Goal: Task Accomplishment & Management: Complete application form

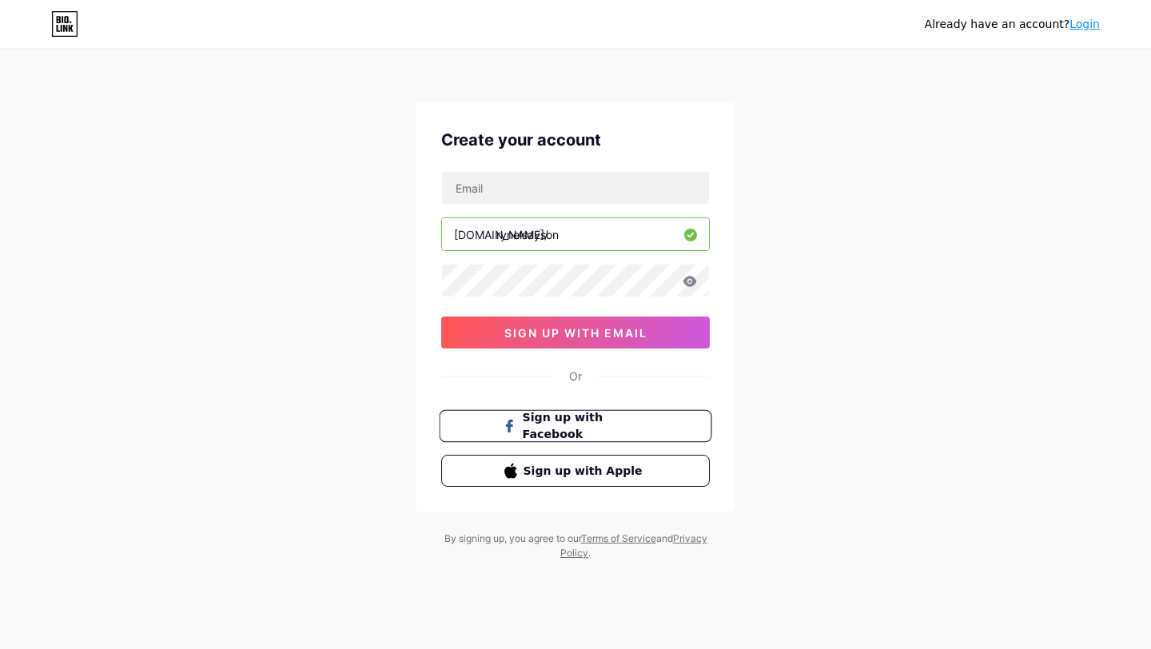
click at [615, 429] on span "Sign up with Facebook" at bounding box center [586, 426] width 126 height 34
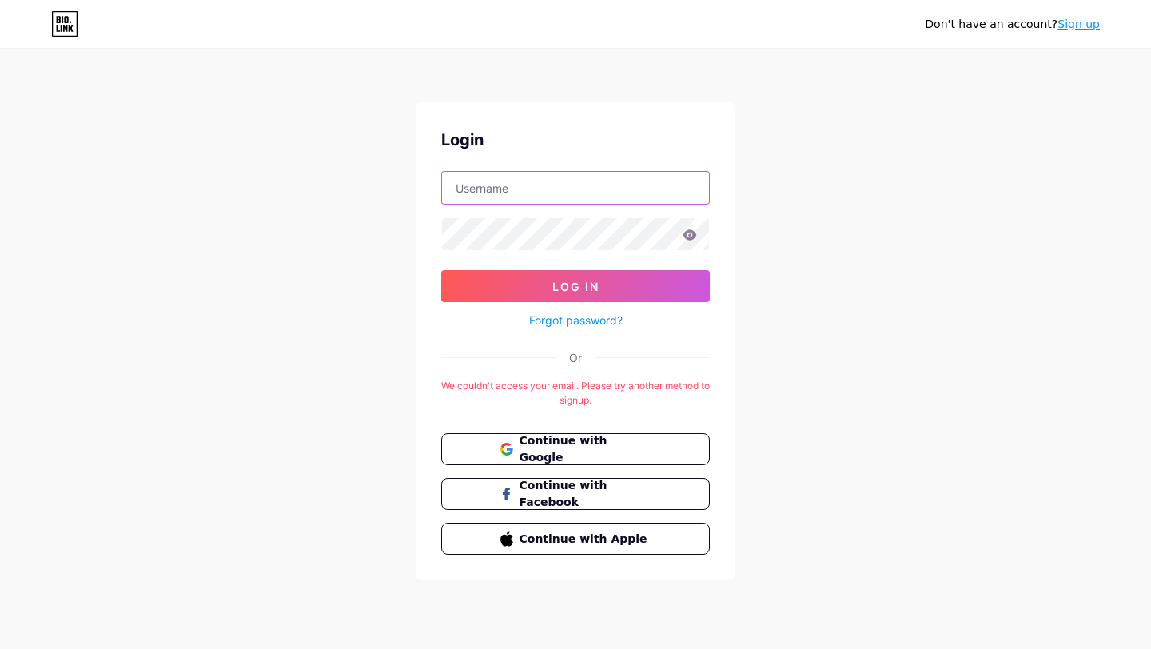
click at [559, 193] on input "text" at bounding box center [575, 188] width 267 height 32
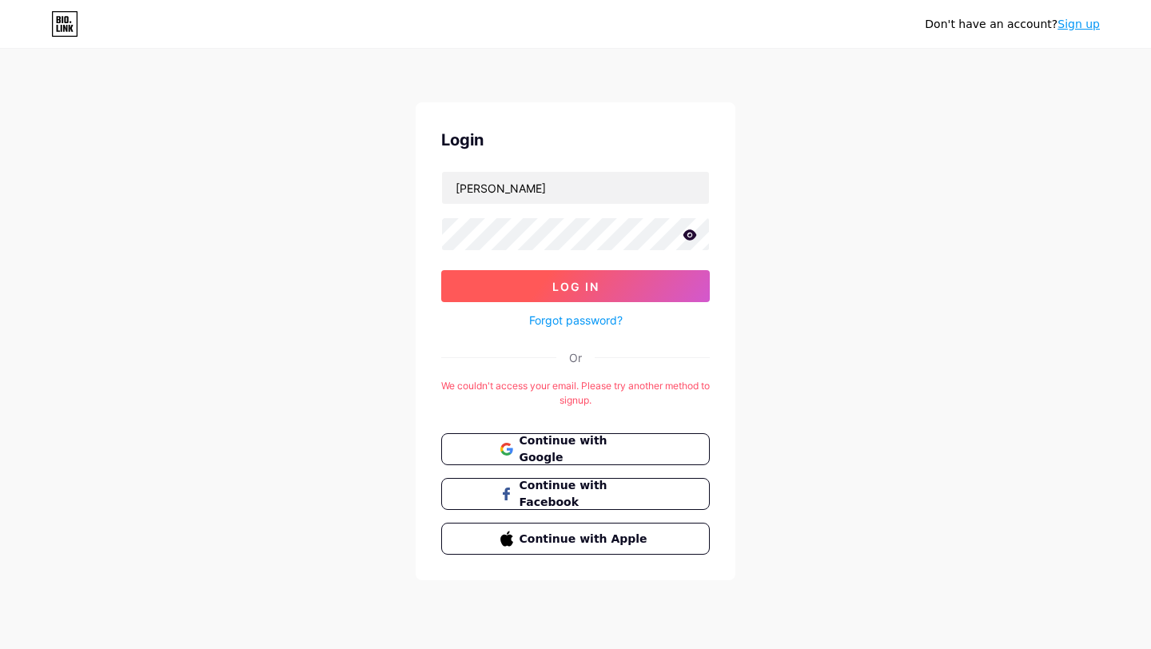
click at [594, 296] on button "Log In" at bounding box center [575, 286] width 269 height 32
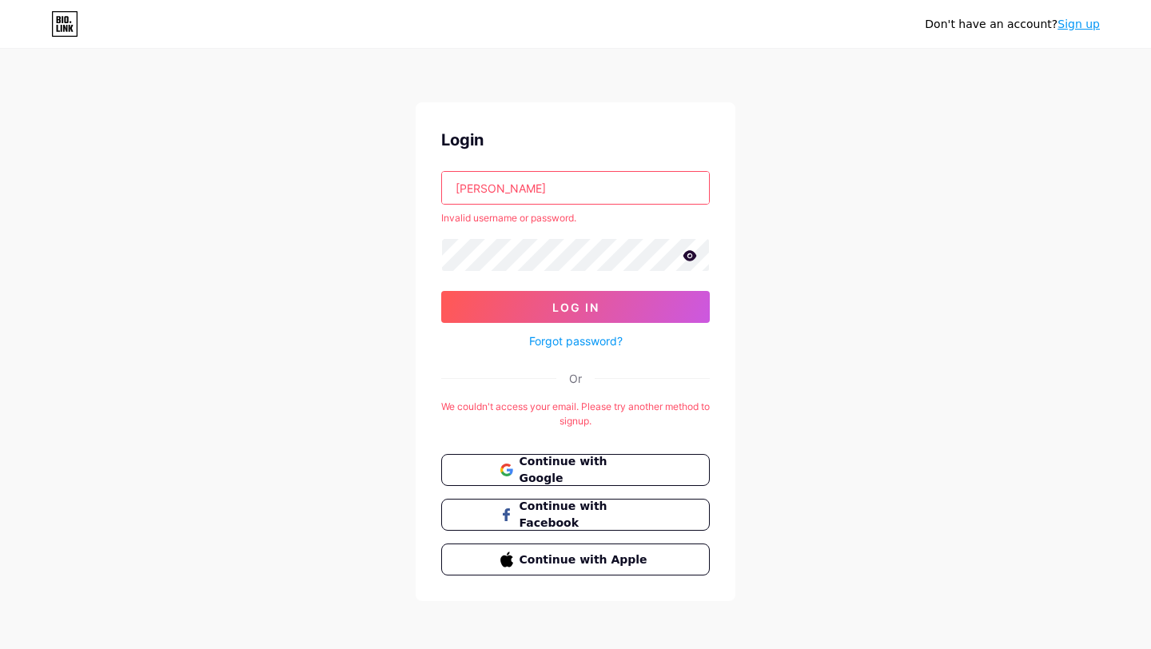
click at [563, 190] on input "[PERSON_NAME]" at bounding box center [575, 188] width 267 height 32
type input "R"
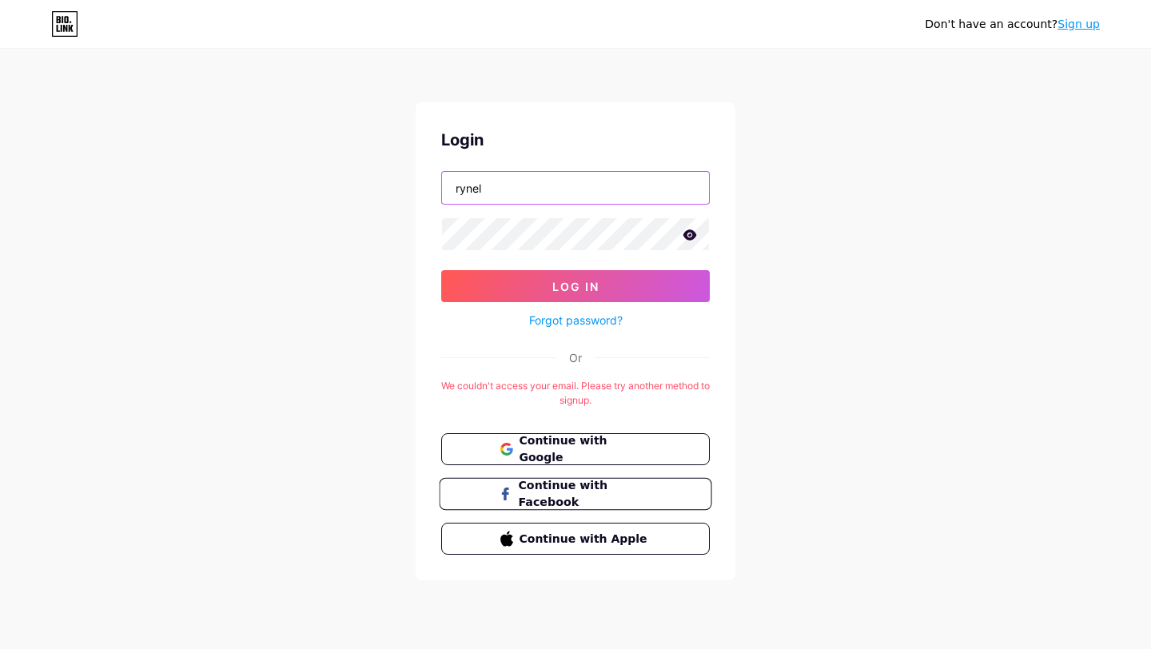
type input "rynel"
click at [632, 485] on span "Continue with Facebook" at bounding box center [585, 494] width 134 height 34
click at [582, 454] on span "Continue with Google" at bounding box center [585, 450] width 134 height 34
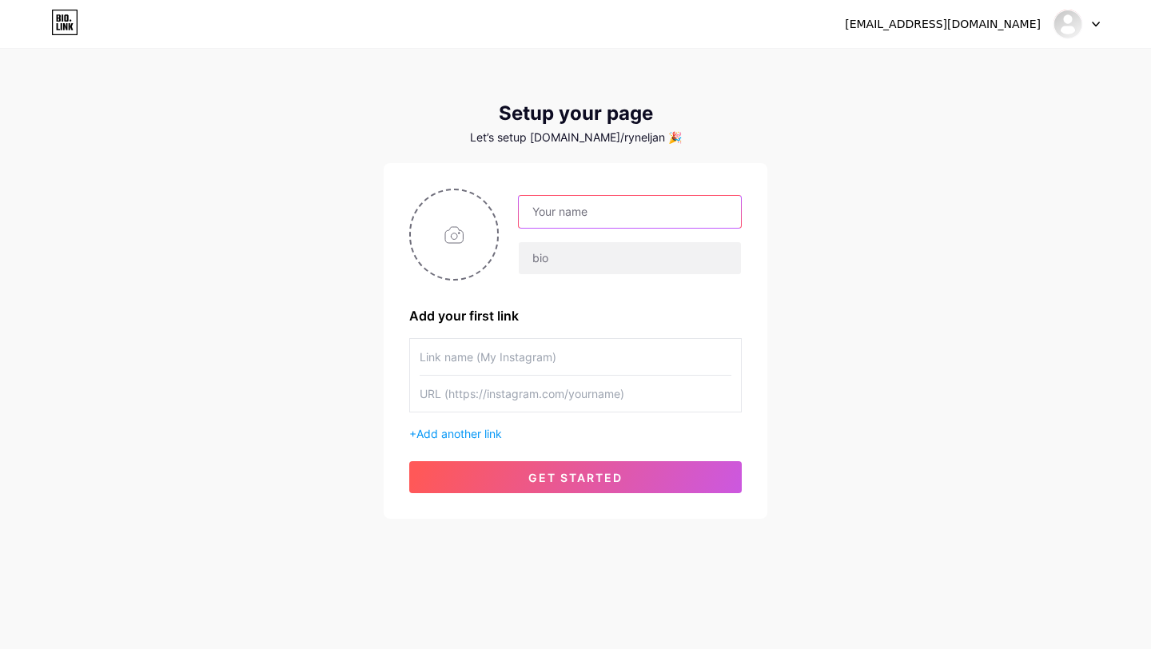
click at [632, 205] on input "text" at bounding box center [630, 212] width 222 height 32
type input "[PERSON_NAME]"
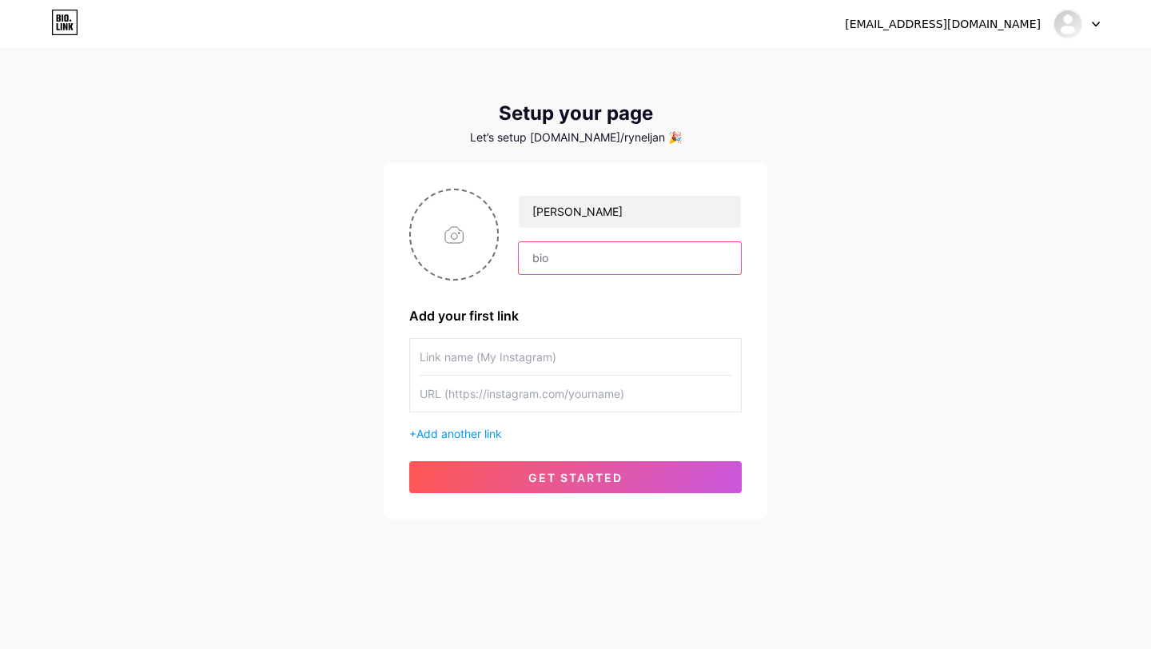
click at [615, 265] on input "text" at bounding box center [630, 258] width 222 height 32
paste input "Dream pursuer🧑‍💻 | Young Entrepreneur 🧑‍💼| Goal Digger 🎯"
type input "Dream pursuer🧑‍💻 | Young Entrepreneur 🧑‍💼| Goal Digger 🎯"
click at [445, 436] on span "Add another link" at bounding box center [460, 434] width 86 height 14
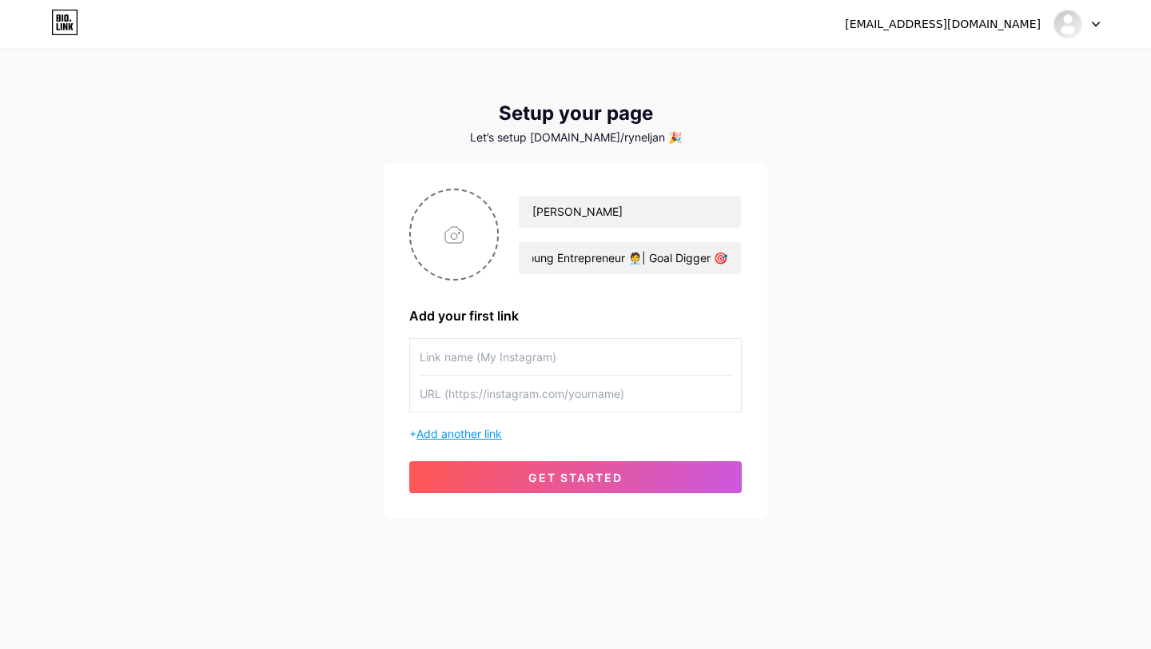
scroll to position [0, 0]
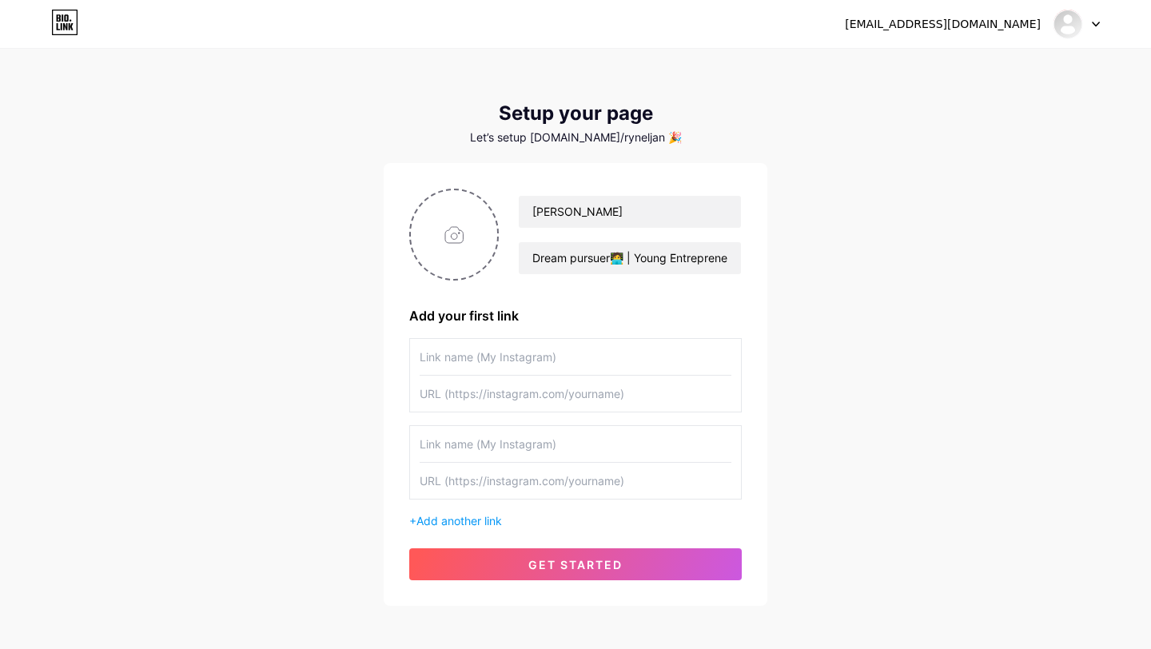
click at [554, 361] on input "text" at bounding box center [576, 357] width 312 height 36
type input "rynelsayson"
click at [549, 398] on input "text" at bounding box center [576, 394] width 312 height 36
paste input "[URL][DOMAIN_NAME]"
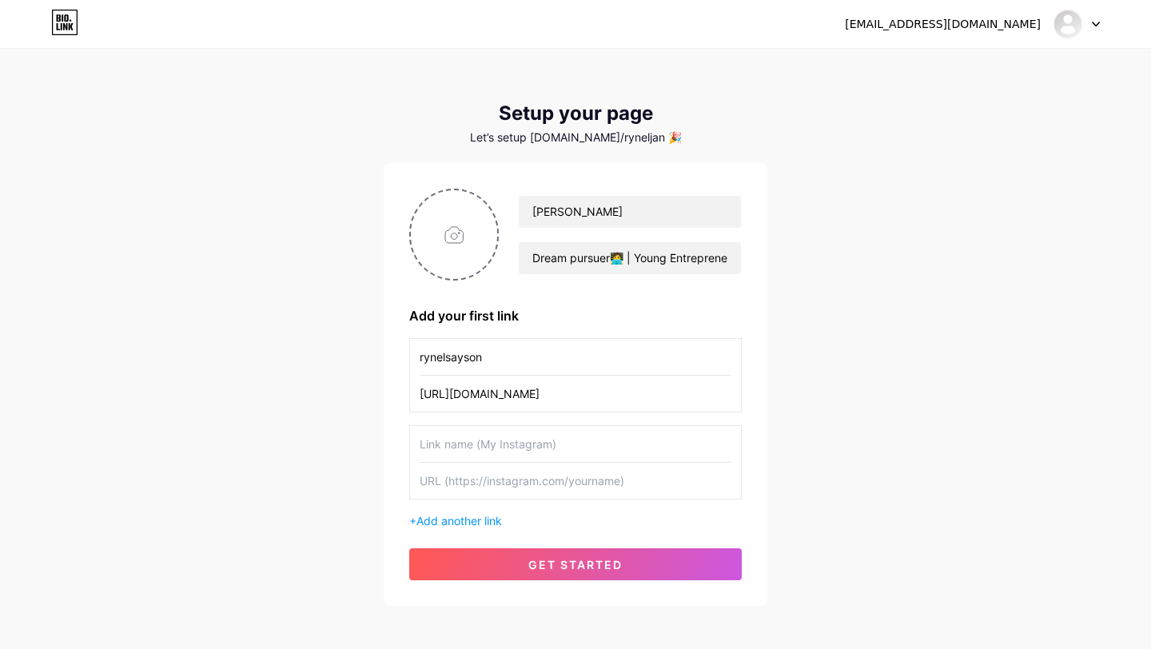
type input "[URL][DOMAIN_NAME]"
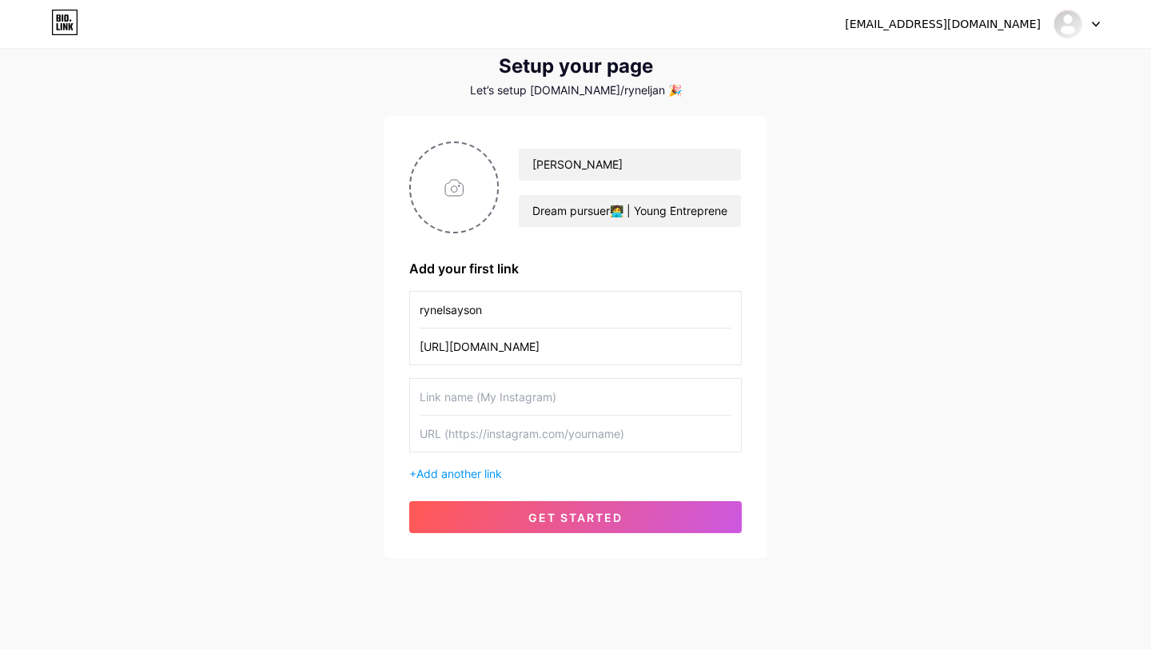
click at [537, 409] on input "text" at bounding box center [576, 397] width 312 height 36
type input "[PERSON_NAME]"
click at [564, 445] on input "text" at bounding box center [576, 434] width 312 height 36
paste input "[URL][DOMAIN_NAME]"
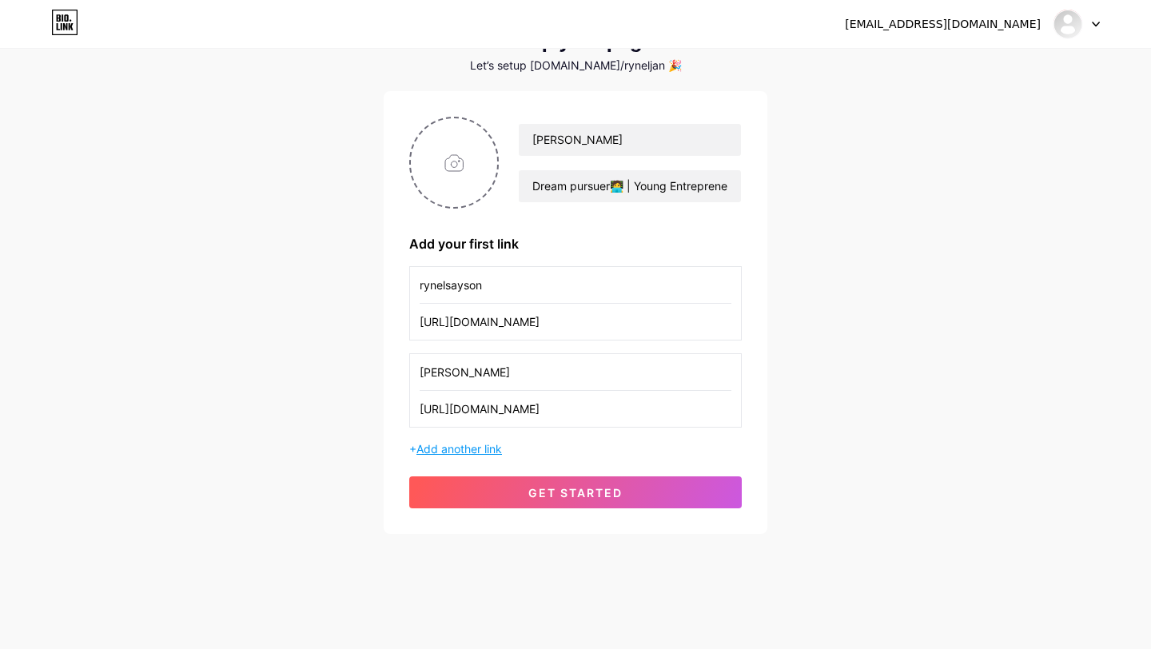
type input "[URL][DOMAIN_NAME]"
click at [462, 445] on span "Add another link" at bounding box center [460, 449] width 86 height 14
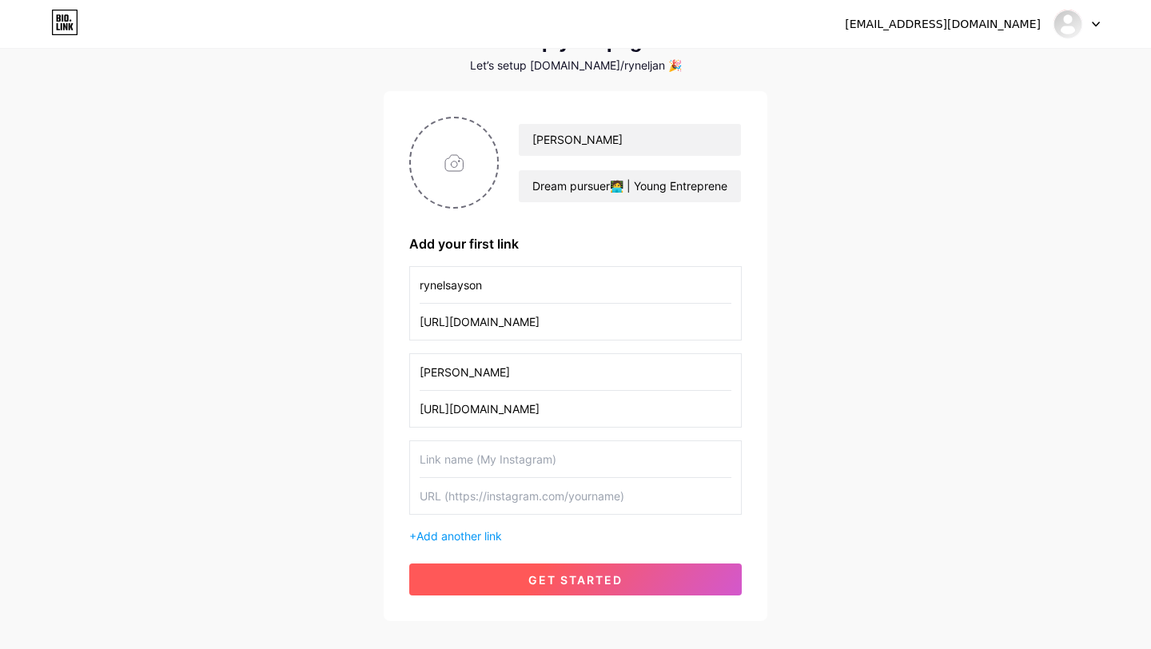
click at [572, 582] on span "get started" at bounding box center [575, 580] width 94 height 14
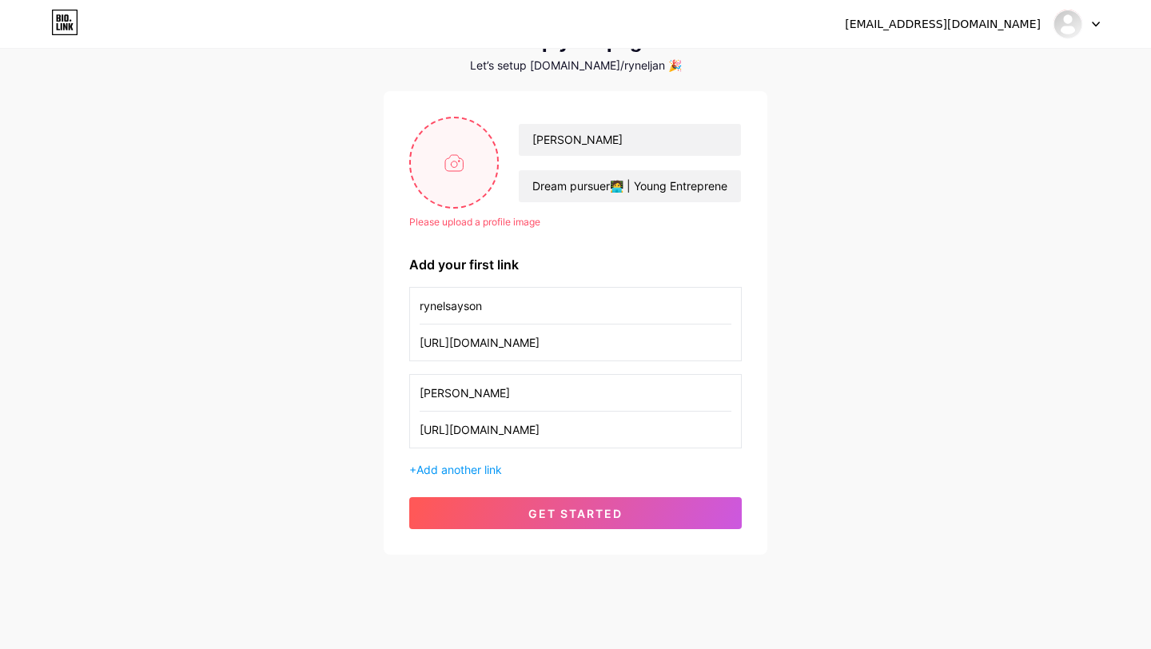
click at [451, 174] on input "file" at bounding box center [454, 162] width 86 height 89
type input "C:\fakepath\IMG_0351.jpg"
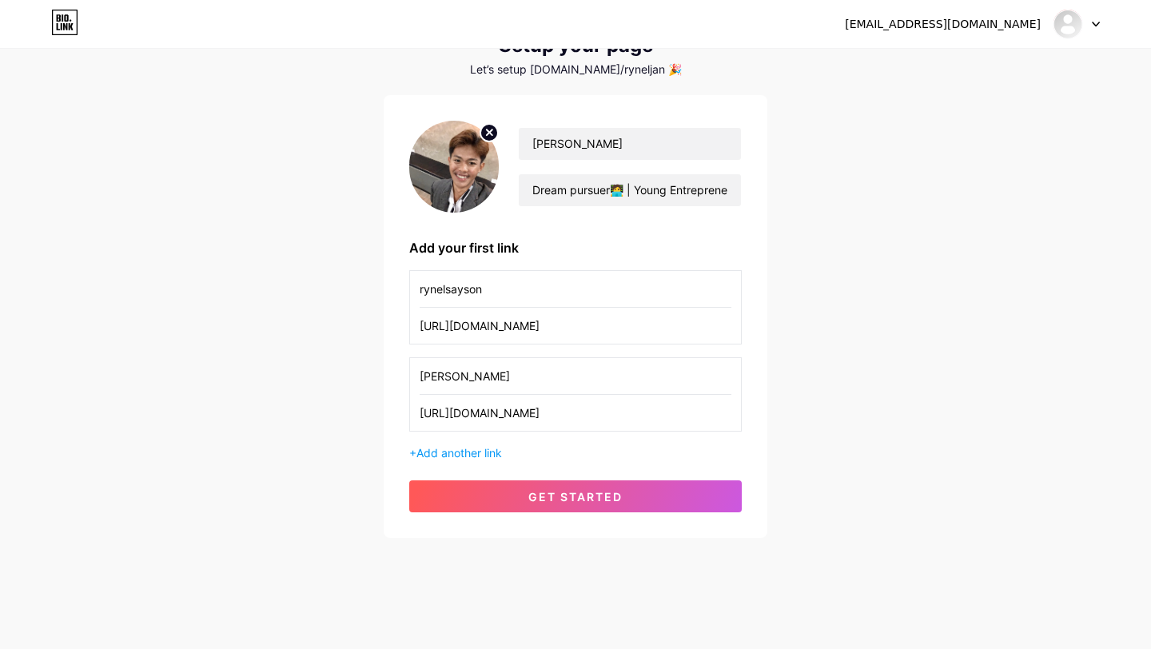
scroll to position [71, 0]
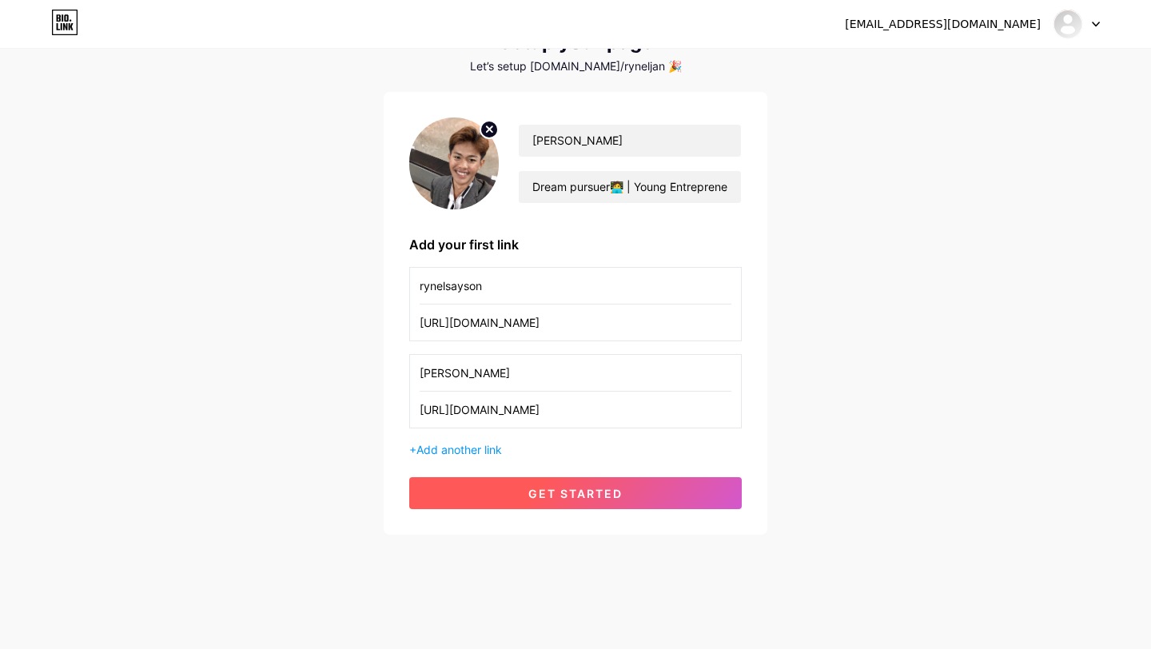
click at [584, 500] on span "get started" at bounding box center [575, 494] width 94 height 14
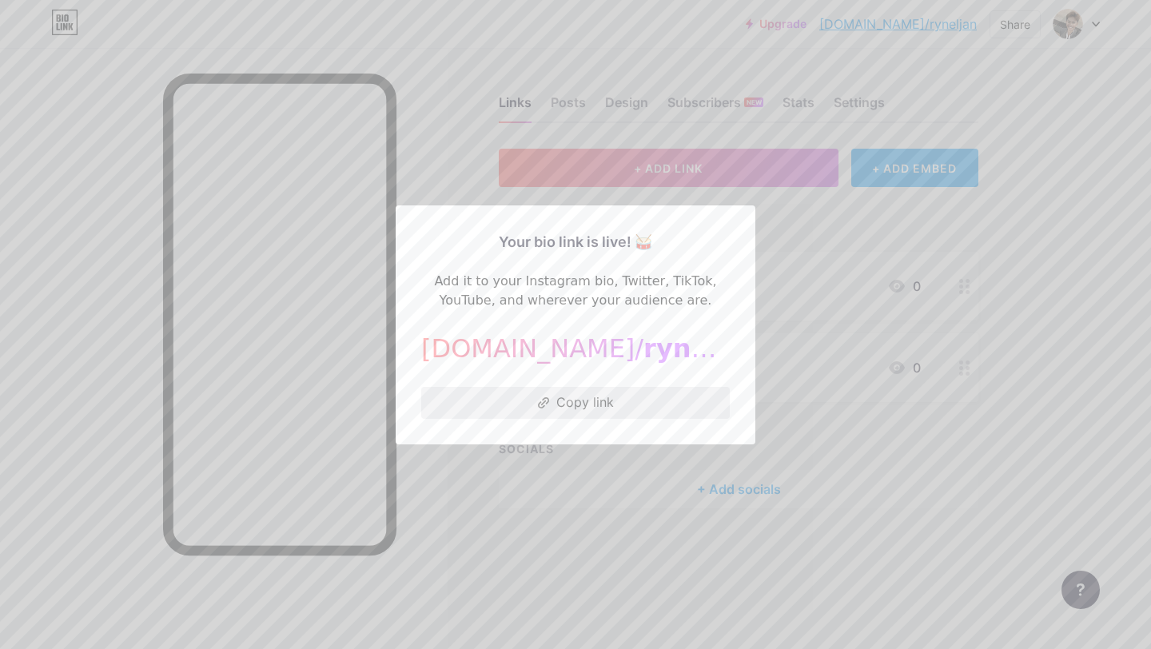
click at [572, 404] on button "Copy link" at bounding box center [575, 403] width 309 height 32
click at [548, 149] on div at bounding box center [575, 324] width 1151 height 649
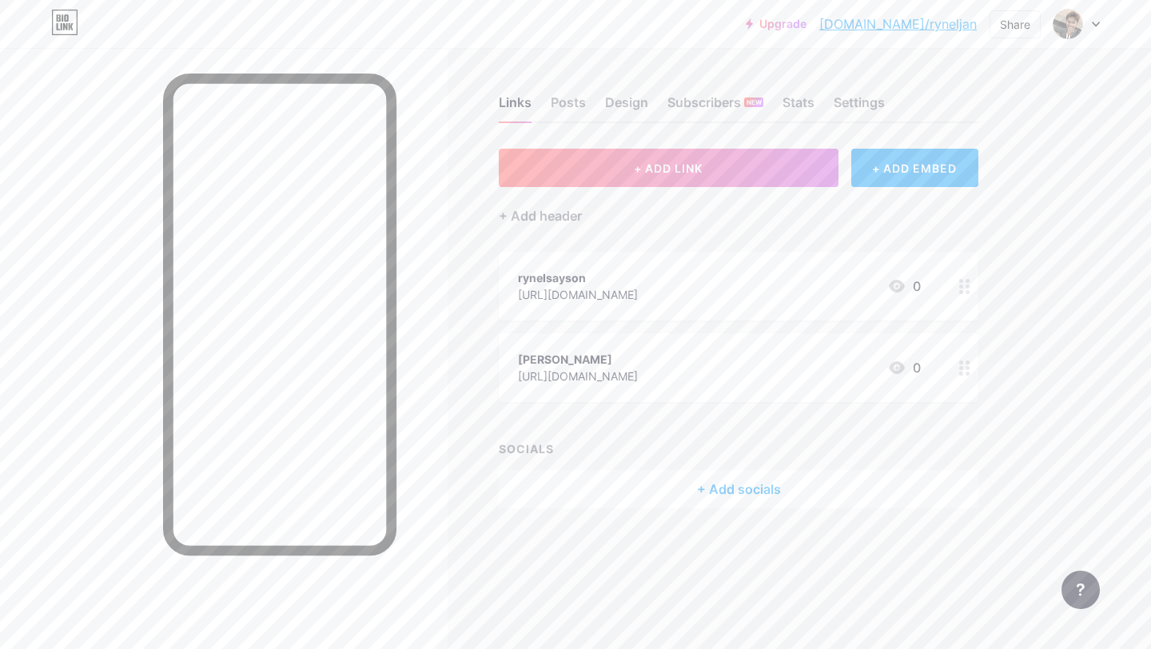
click at [755, 487] on div "+ Add socials" at bounding box center [739, 489] width 480 height 38
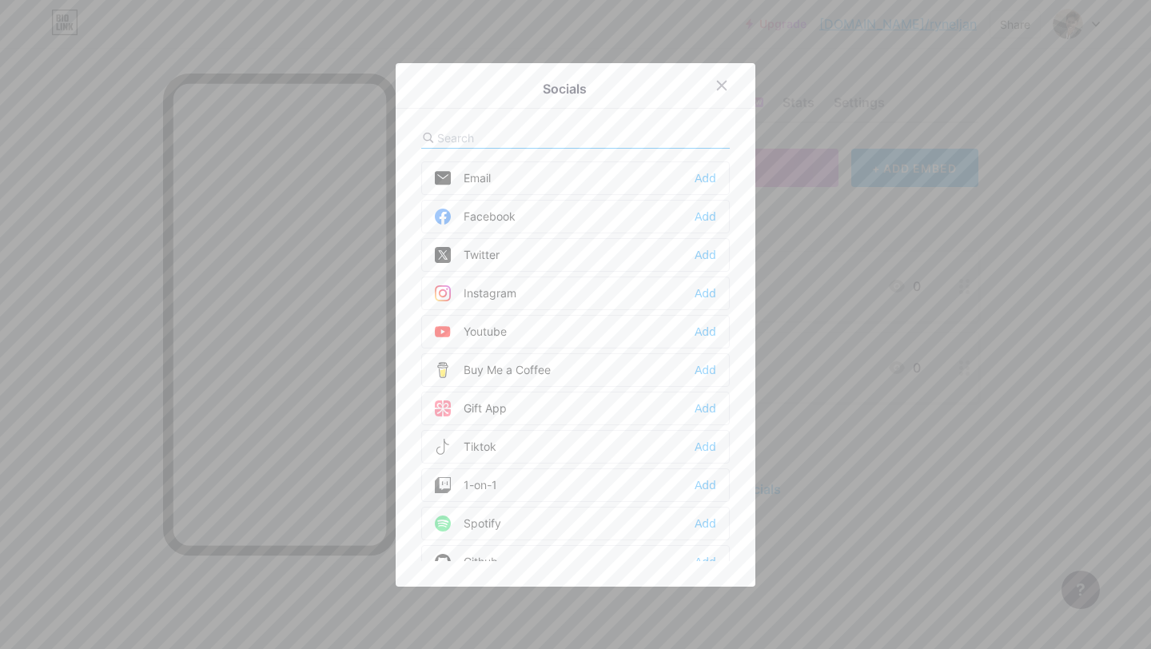
click at [572, 174] on div "Email Add" at bounding box center [575, 179] width 309 height 34
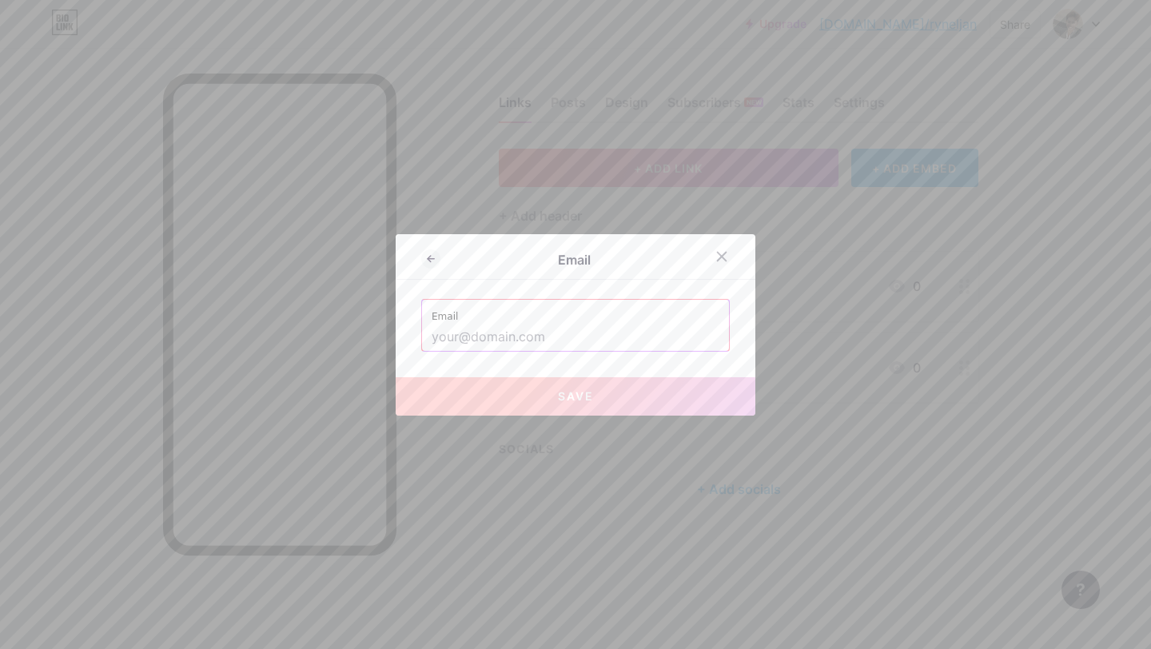
click at [581, 340] on input "text" at bounding box center [576, 337] width 288 height 27
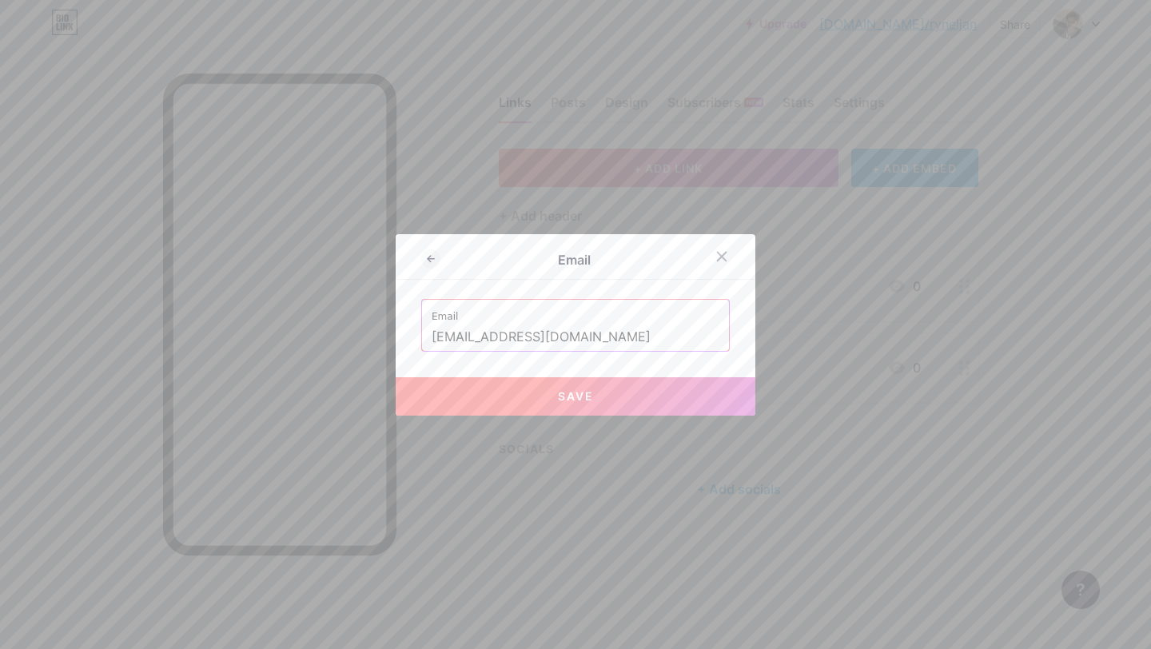
click at [599, 397] on button "Save" at bounding box center [576, 396] width 360 height 38
type input "mailto:[EMAIL_ADDRESS][DOMAIN_NAME]"
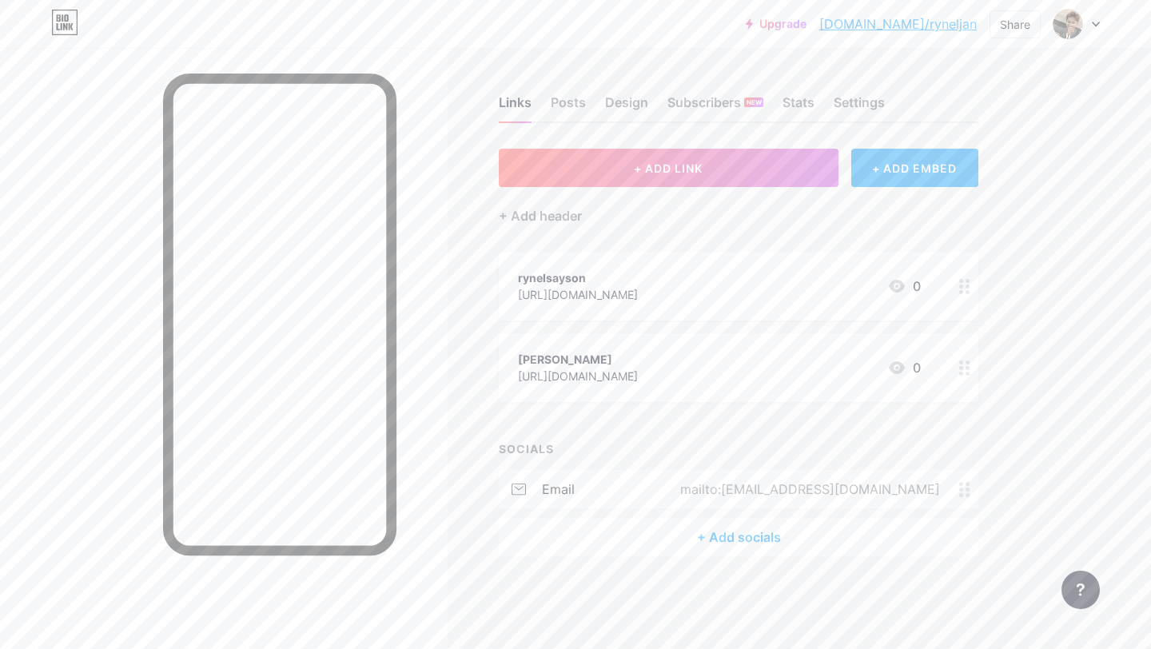
click at [714, 534] on div "+ Add socials" at bounding box center [739, 537] width 480 height 38
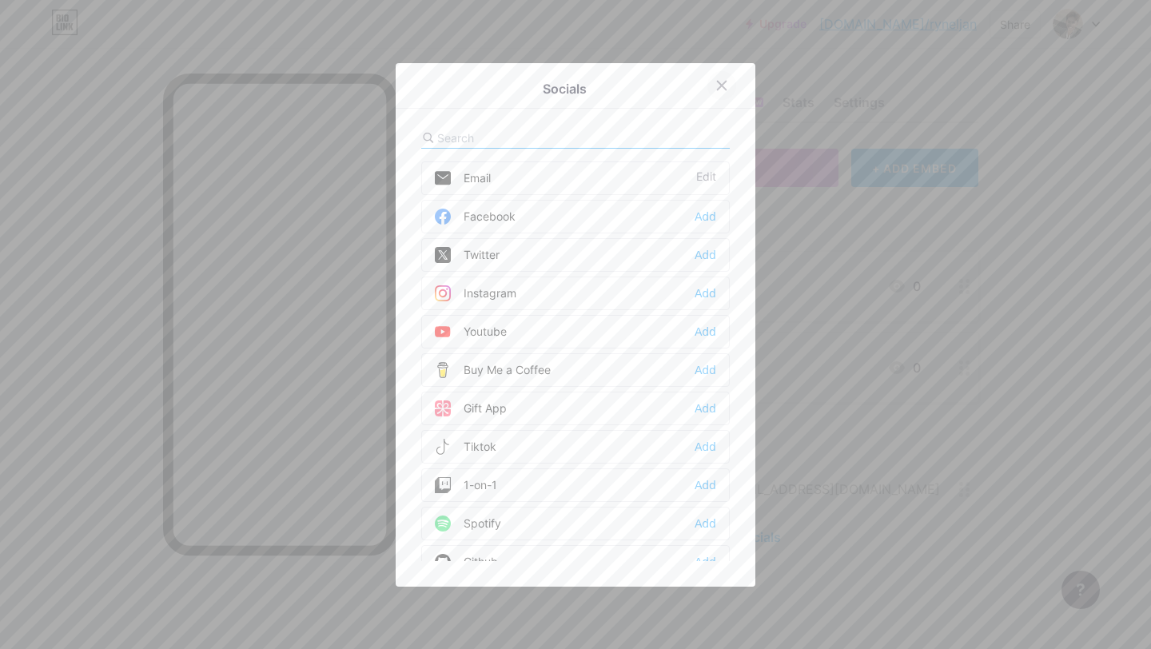
click at [721, 86] on icon at bounding box center [722, 85] width 13 height 13
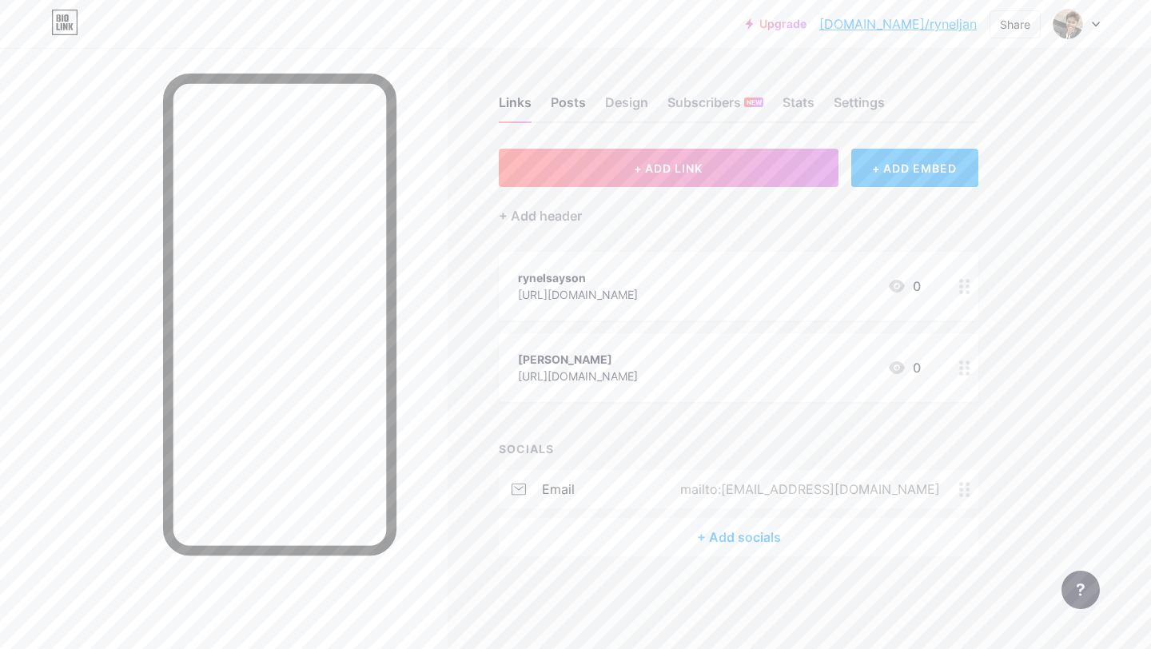
click at [576, 106] on div "Posts" at bounding box center [568, 107] width 35 height 29
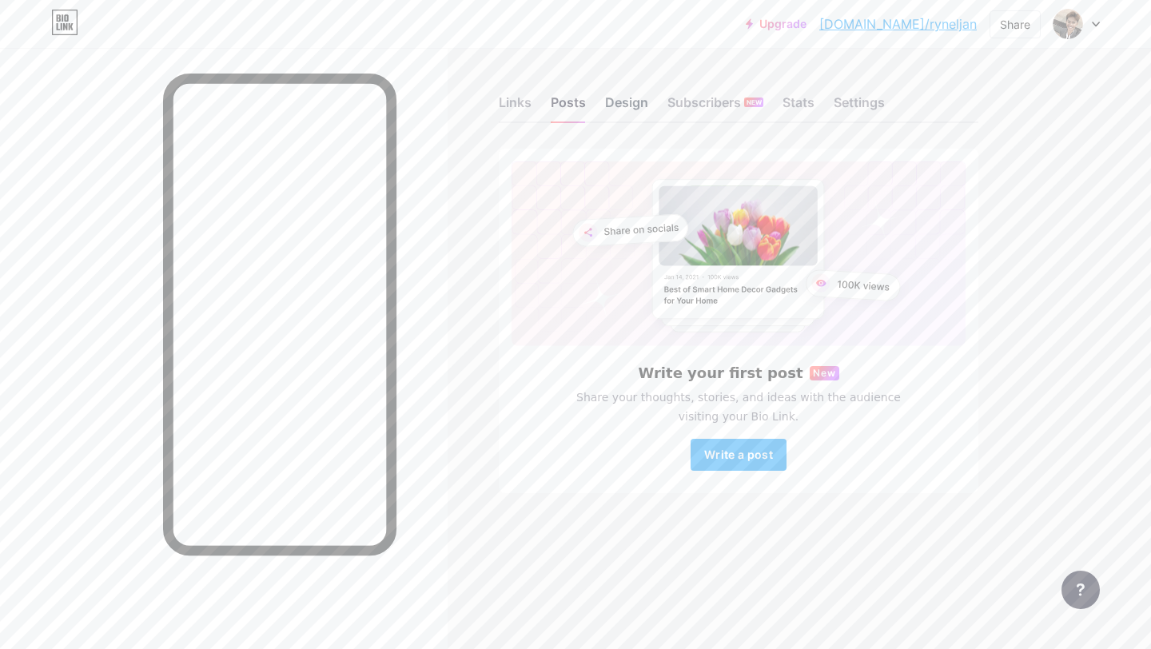
click at [637, 103] on div "Design" at bounding box center [626, 107] width 43 height 29
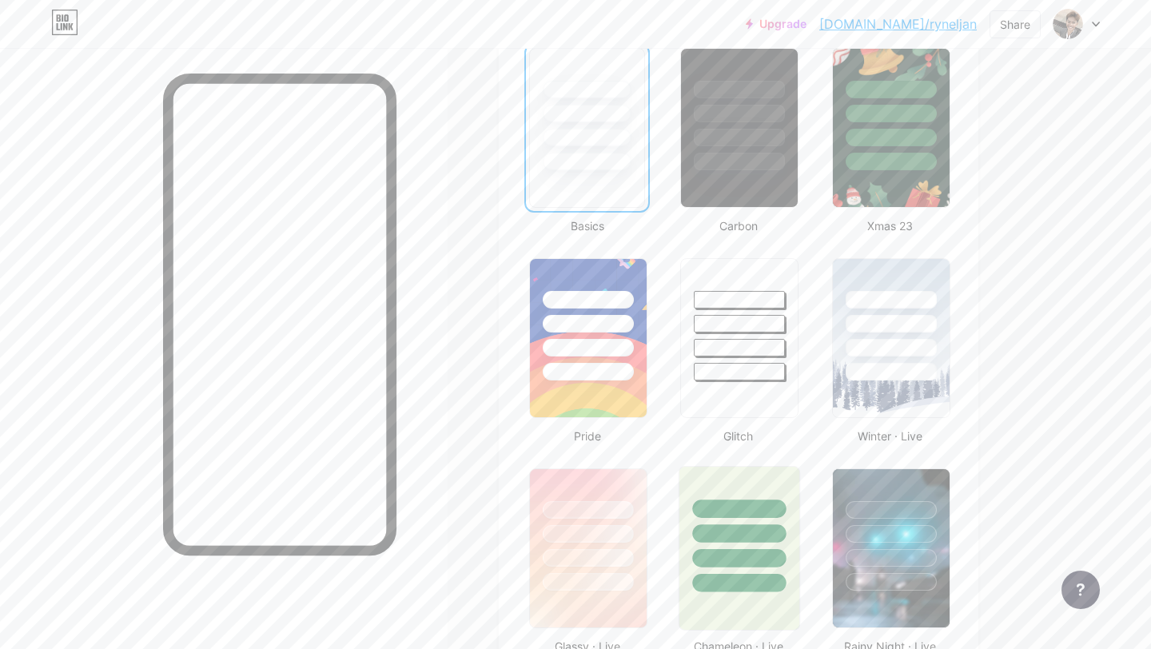
scroll to position [409, 0]
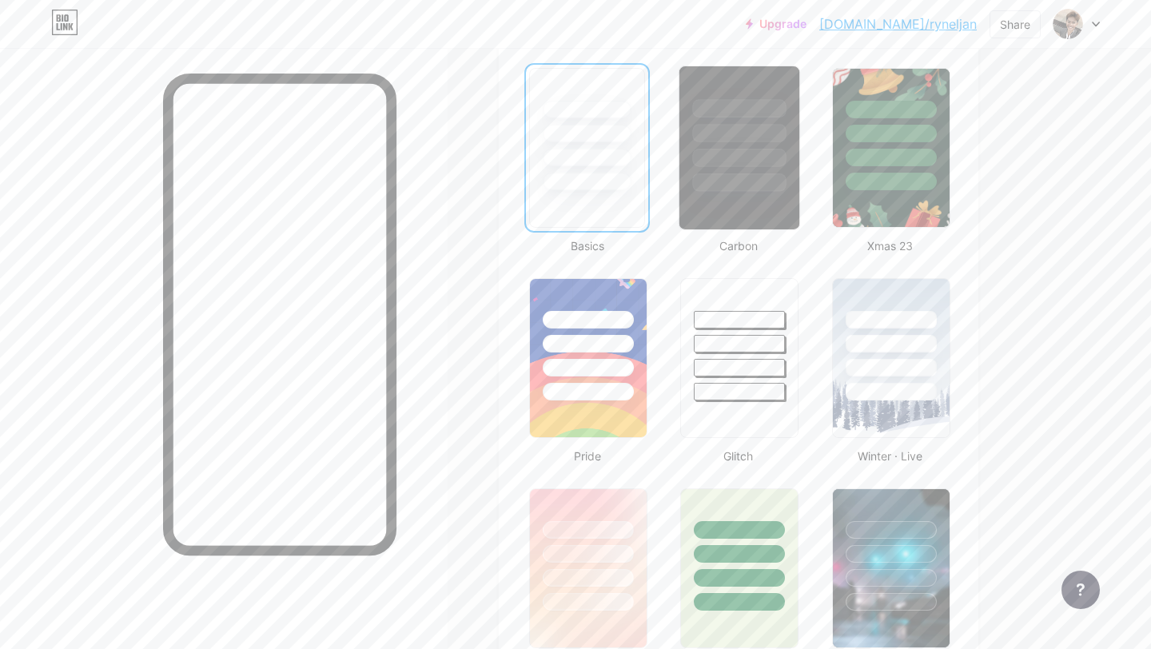
click at [738, 167] on div at bounding box center [740, 129] width 120 height 126
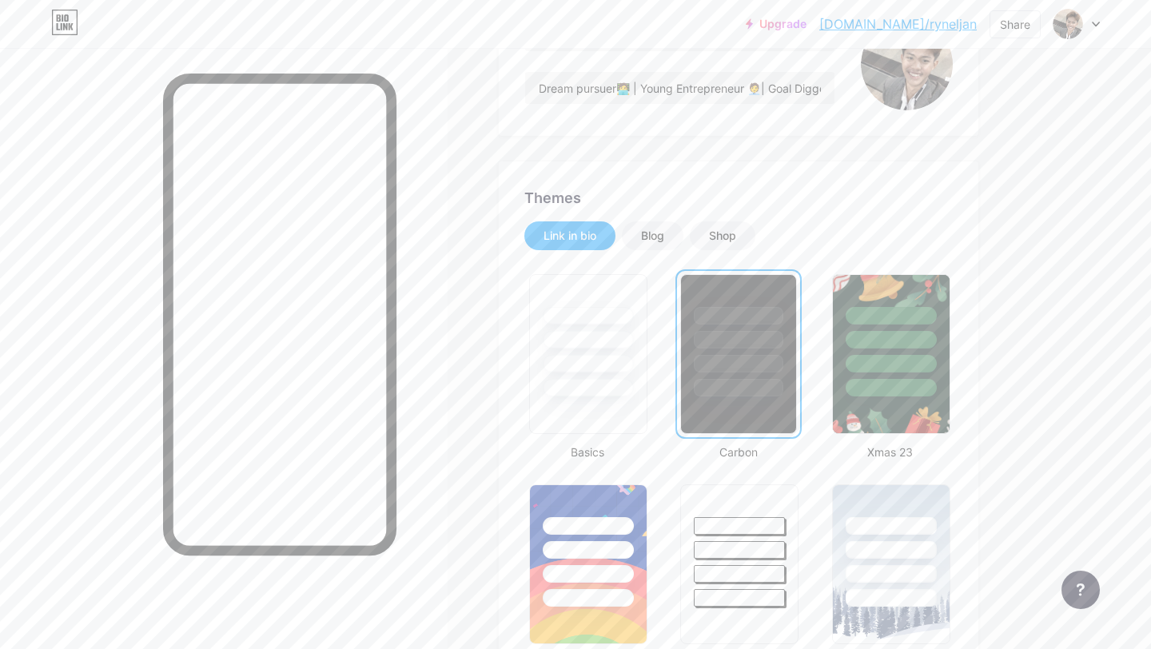
scroll to position [0, 0]
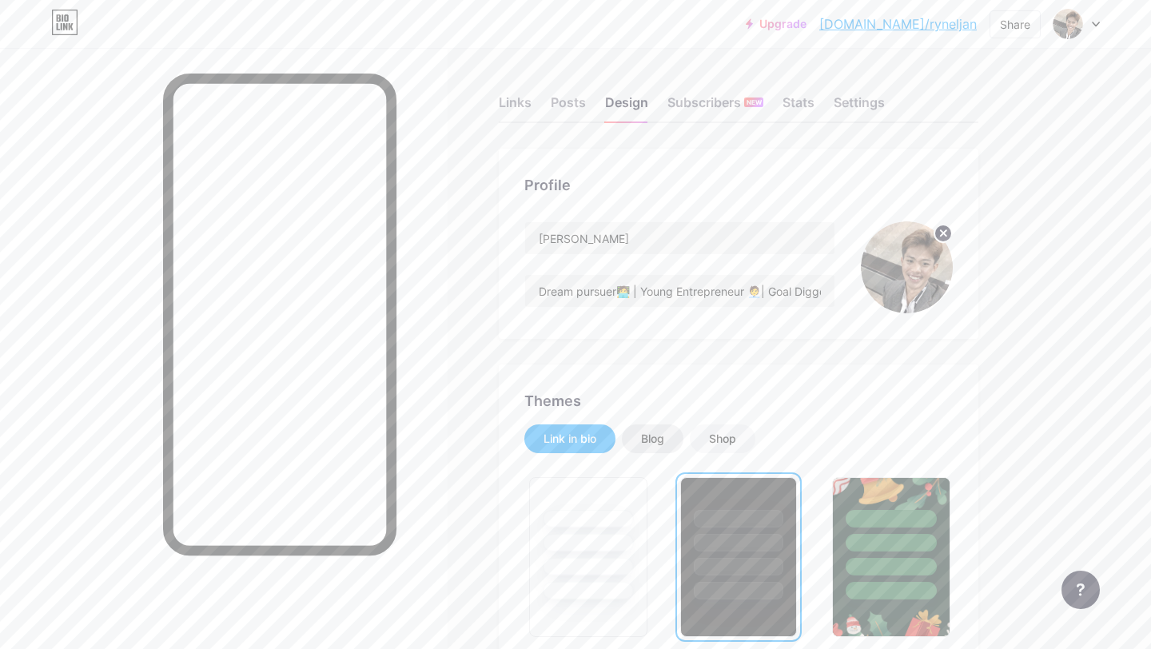
click at [656, 437] on div "Blog" at bounding box center [652, 439] width 23 height 16
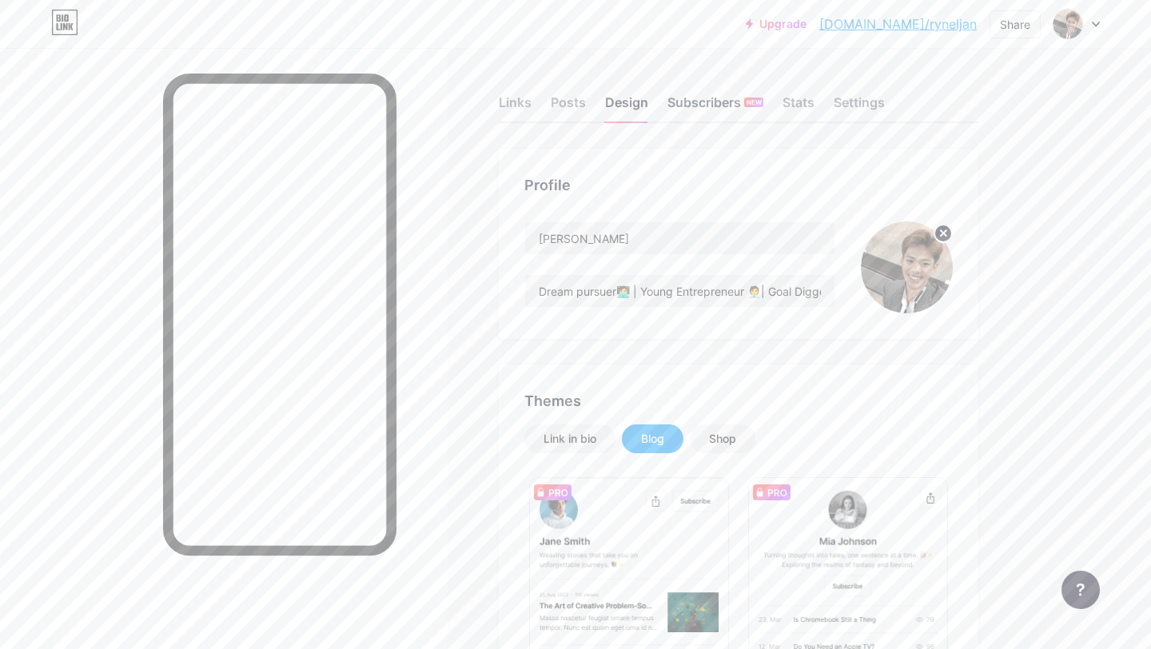
click at [692, 105] on div "Subscribers NEW" at bounding box center [716, 107] width 96 height 29
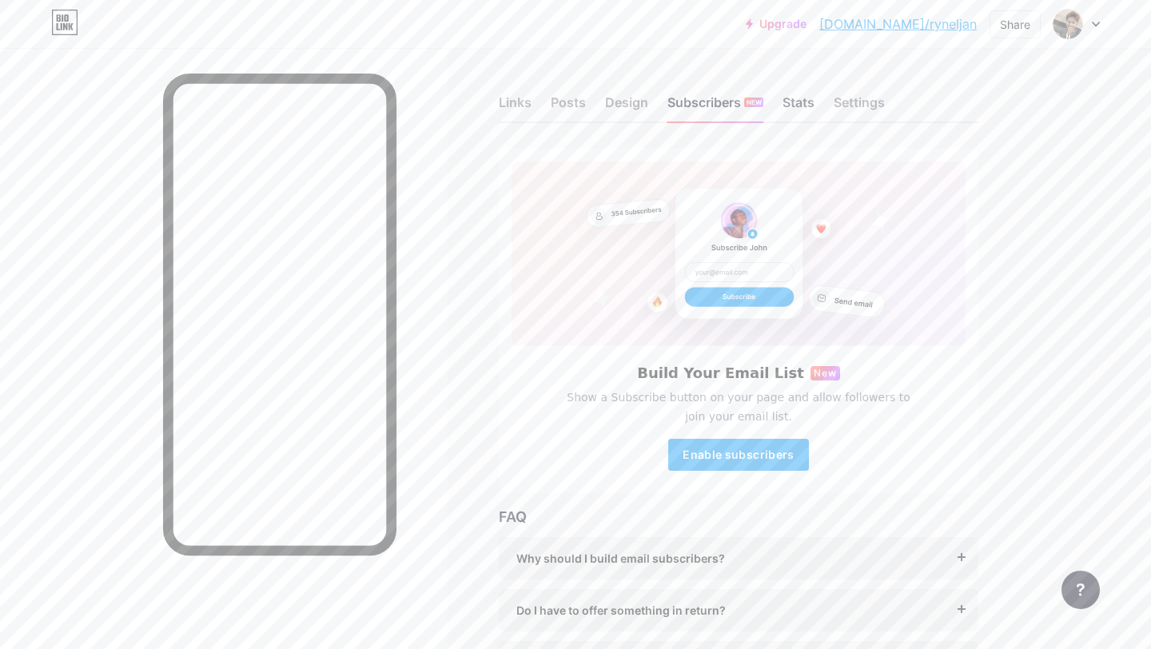
click at [796, 107] on div "Stats" at bounding box center [799, 107] width 32 height 29
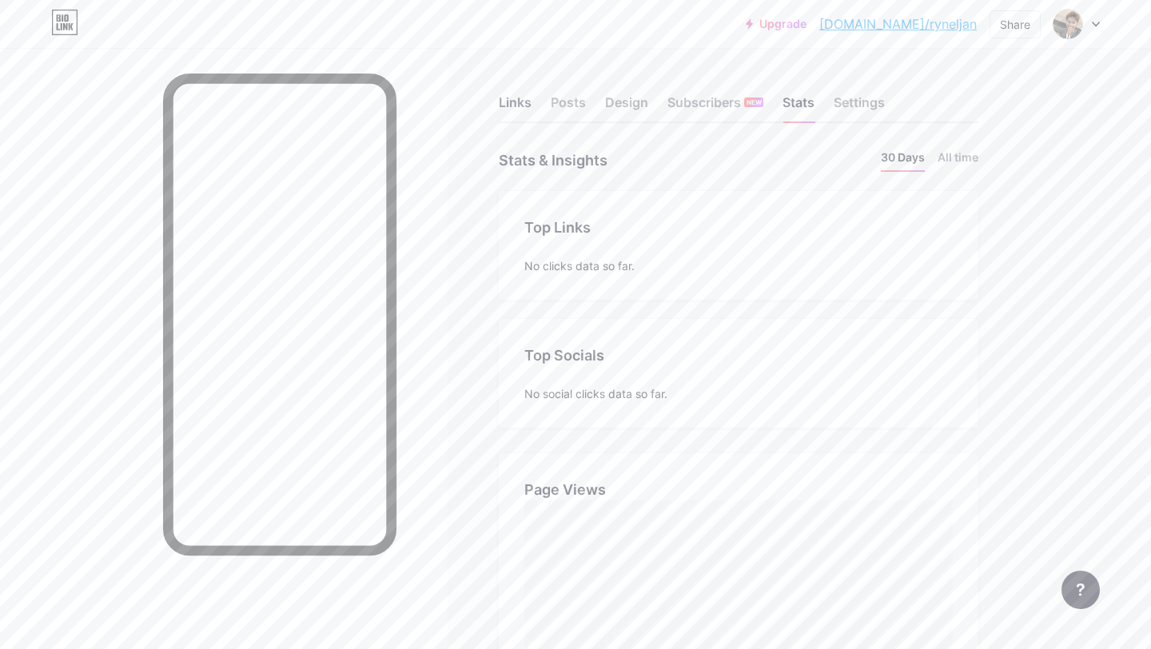
click at [520, 100] on div "Links" at bounding box center [515, 107] width 33 height 29
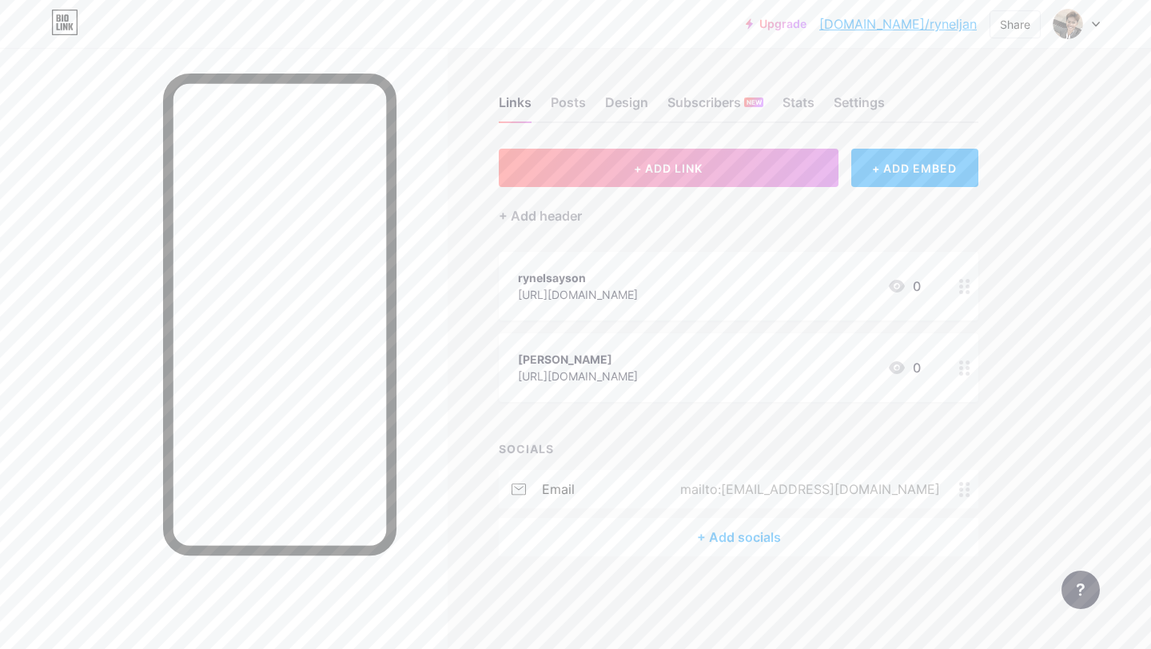
click at [1092, 23] on icon at bounding box center [1096, 25] width 8 height 6
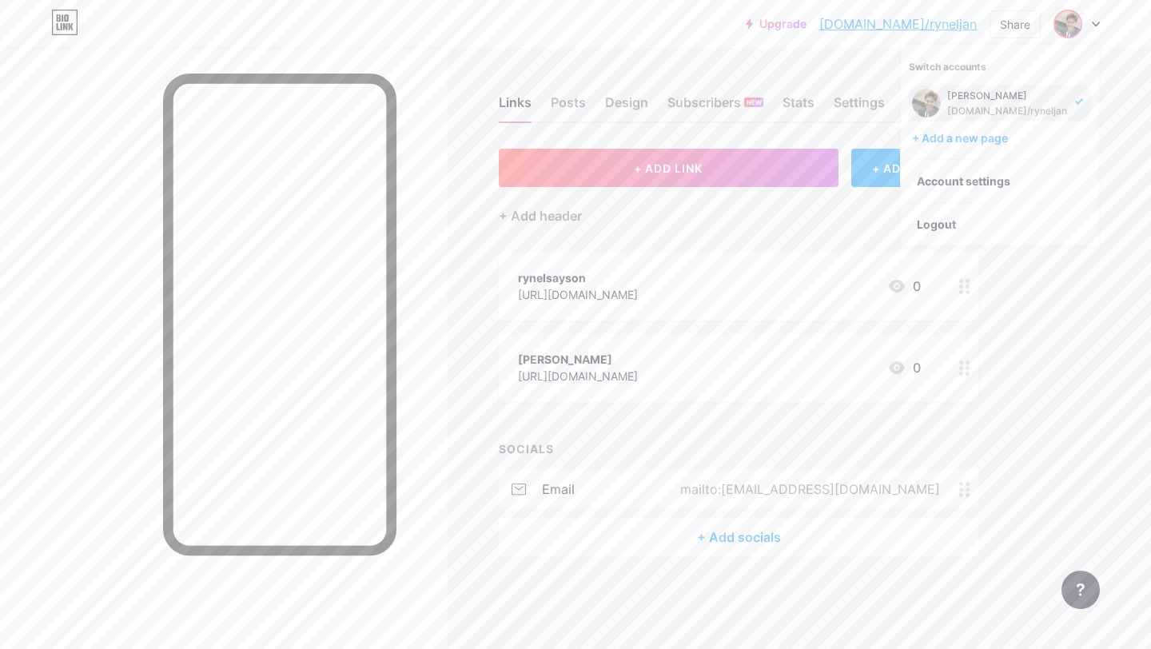
click at [1092, 23] on icon at bounding box center [1096, 25] width 8 height 6
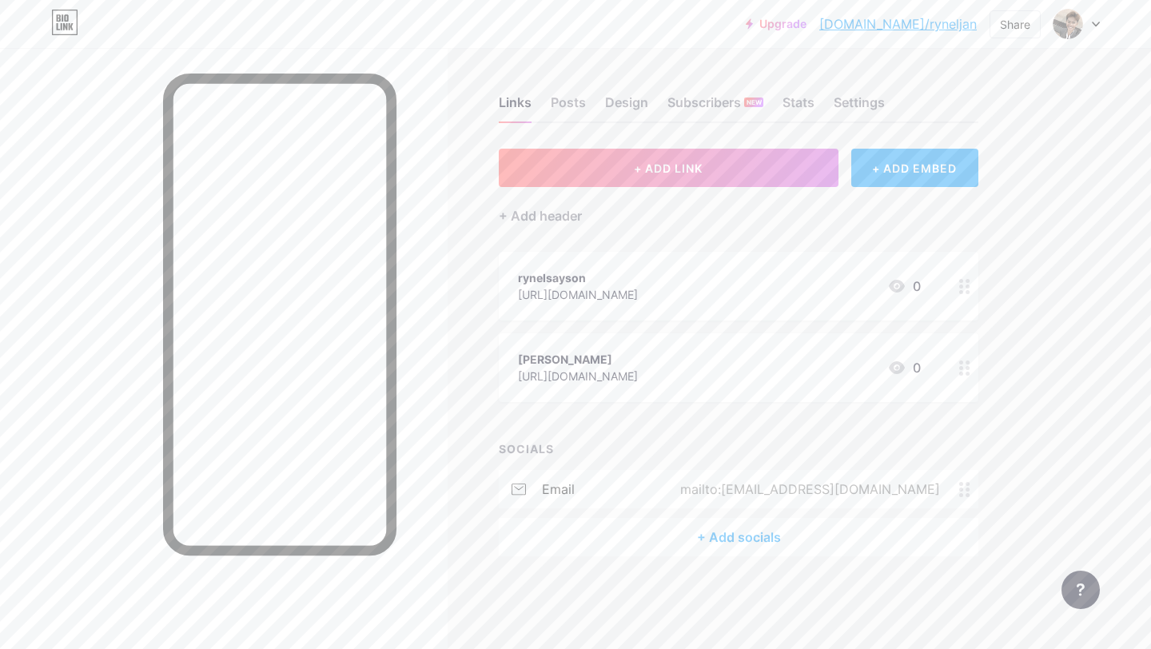
click at [638, 277] on div "rynelsayson" at bounding box center [578, 277] width 120 height 17
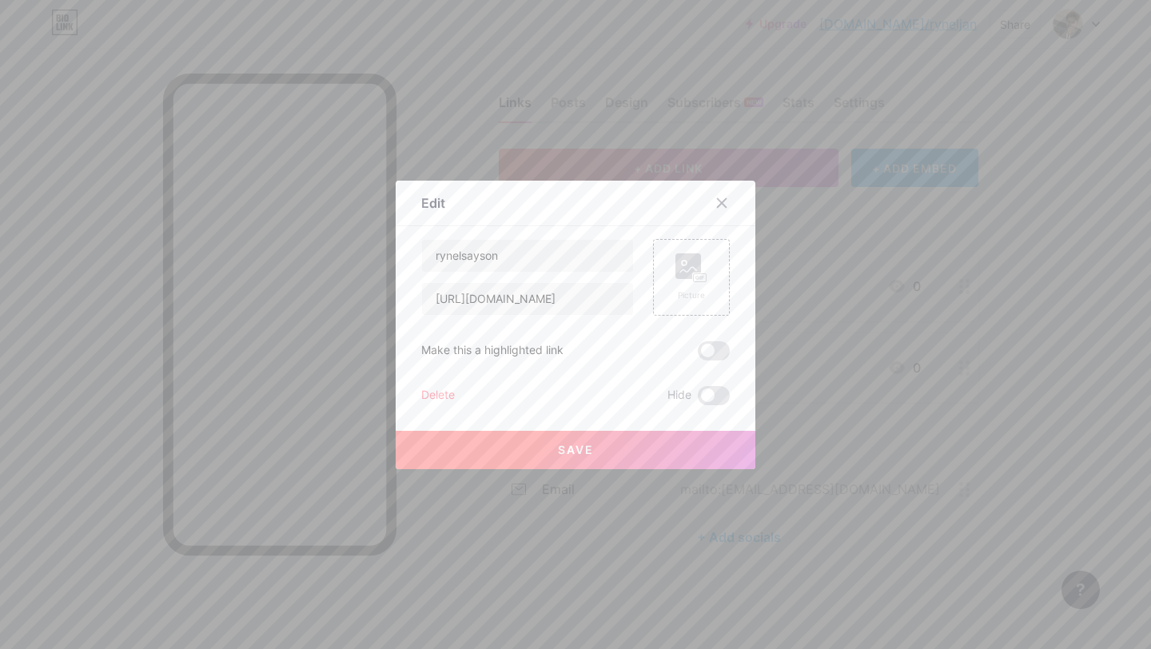
click at [442, 393] on div "Delete" at bounding box center [438, 395] width 34 height 19
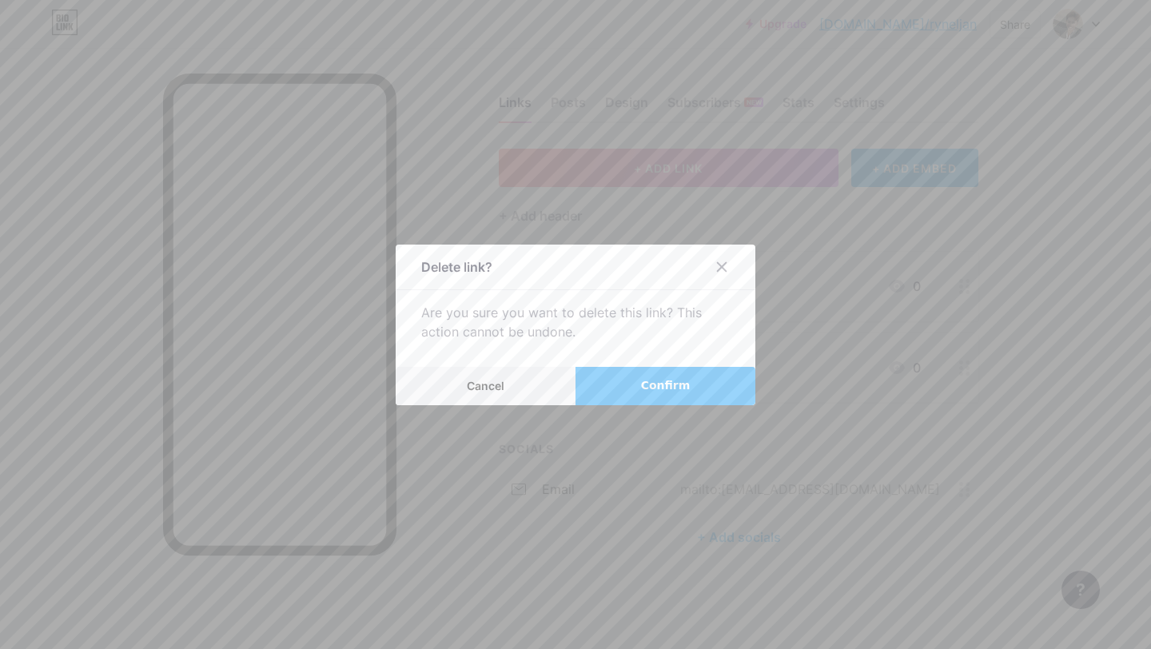
click at [672, 384] on span "Confirm" at bounding box center [666, 385] width 50 height 17
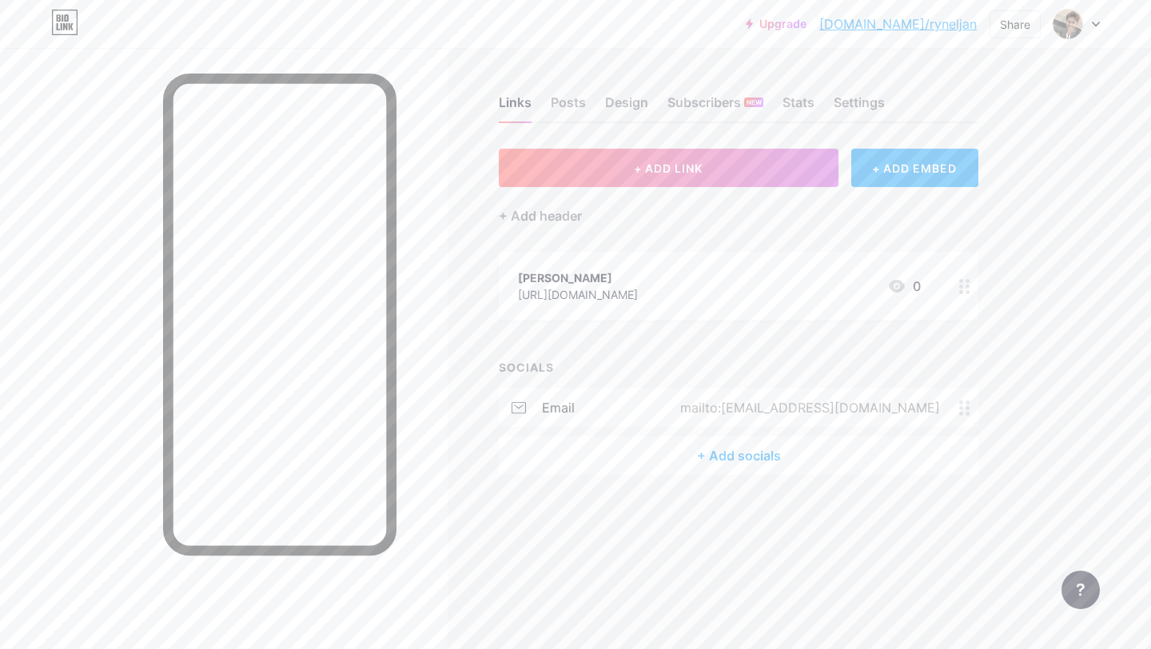
click at [734, 453] on div "+ Add socials" at bounding box center [739, 456] width 480 height 38
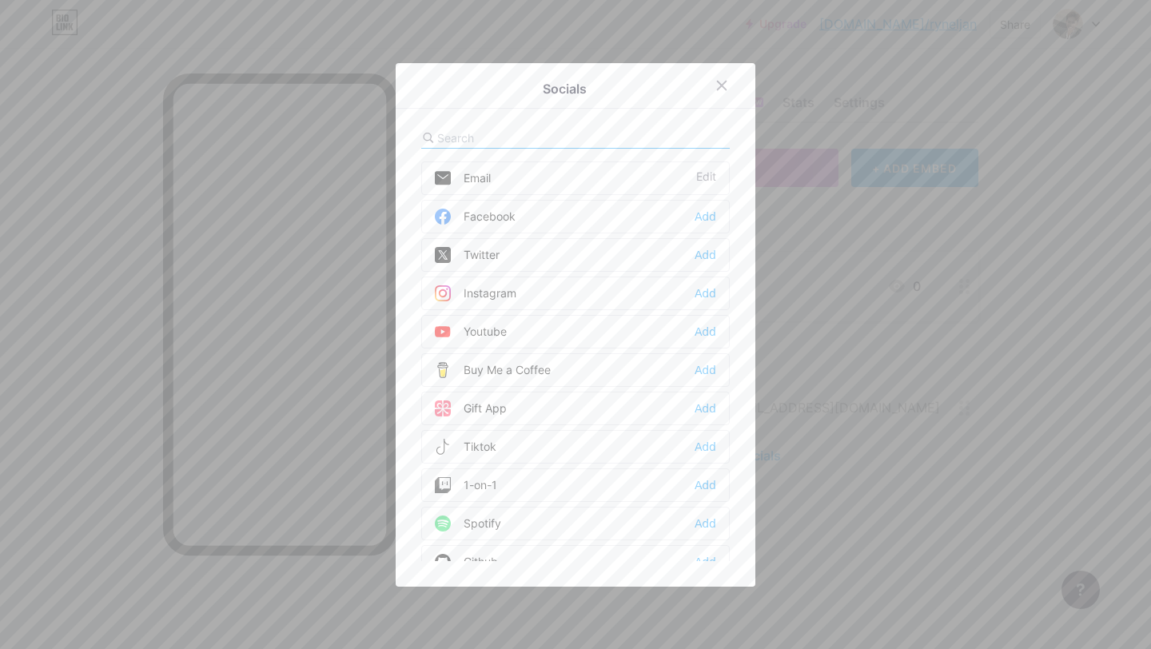
click at [681, 219] on div "Facebook Add" at bounding box center [575, 217] width 309 height 34
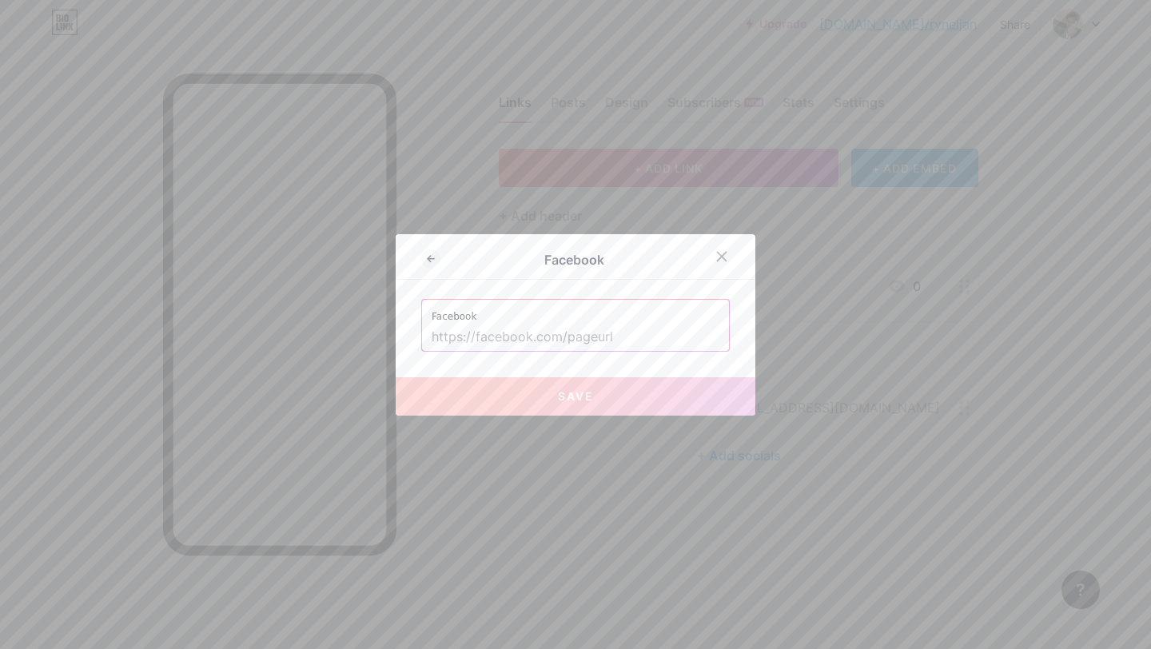
click at [515, 325] on input "text" at bounding box center [576, 337] width 288 height 27
paste input "[URL][DOMAIN_NAME]"
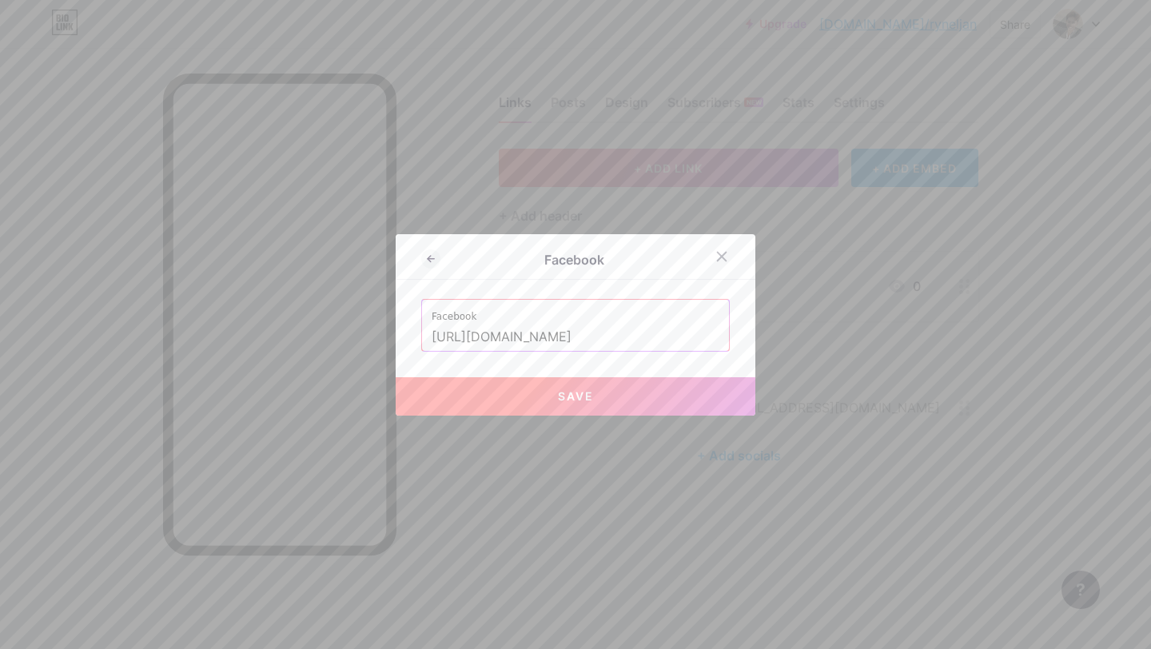
scroll to position [0, 6]
type input "[URL][DOMAIN_NAME]"
click at [552, 401] on button "Save" at bounding box center [576, 396] width 360 height 38
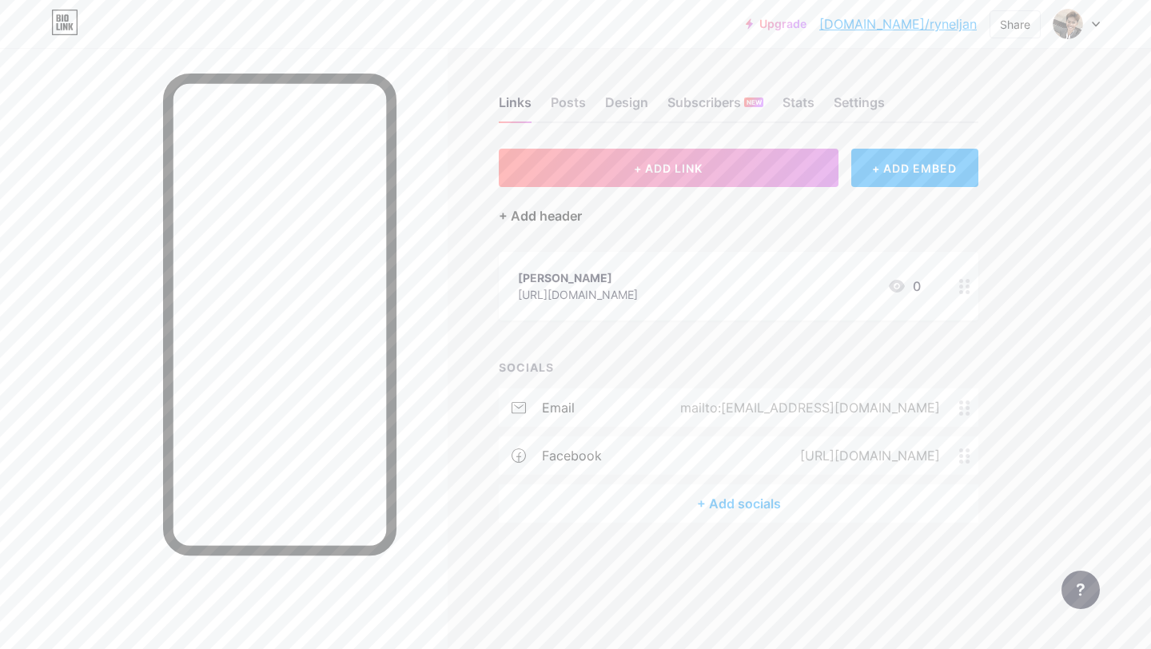
click at [512, 212] on div "+ Add header" at bounding box center [540, 215] width 83 height 19
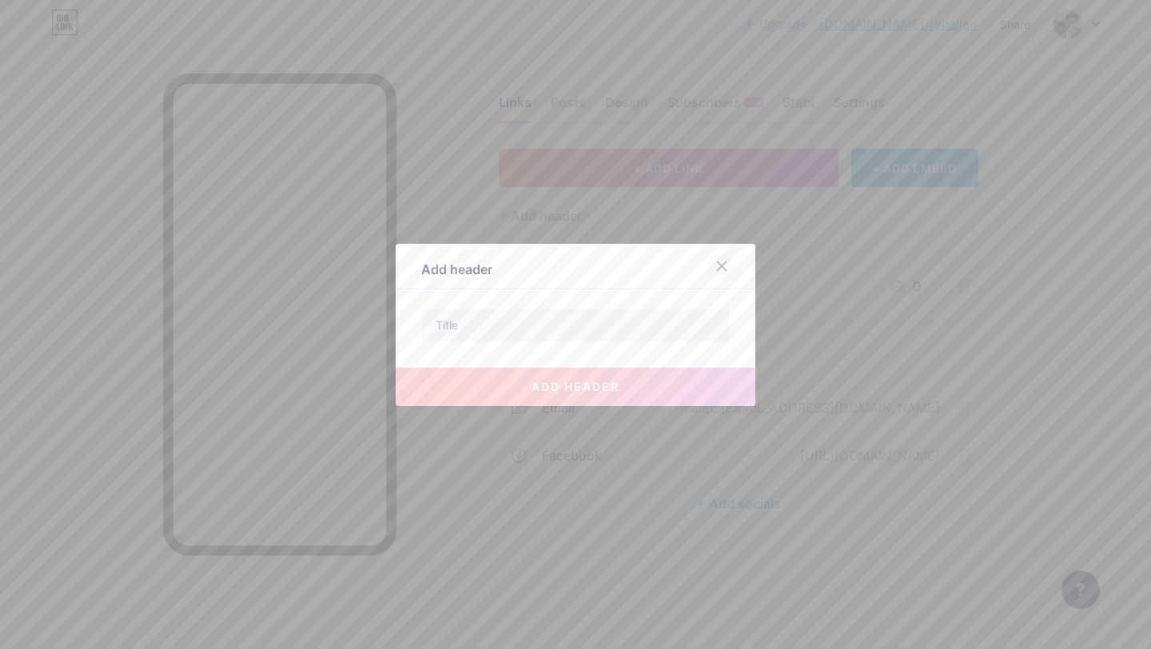
click at [719, 269] on icon at bounding box center [722, 265] width 9 height 9
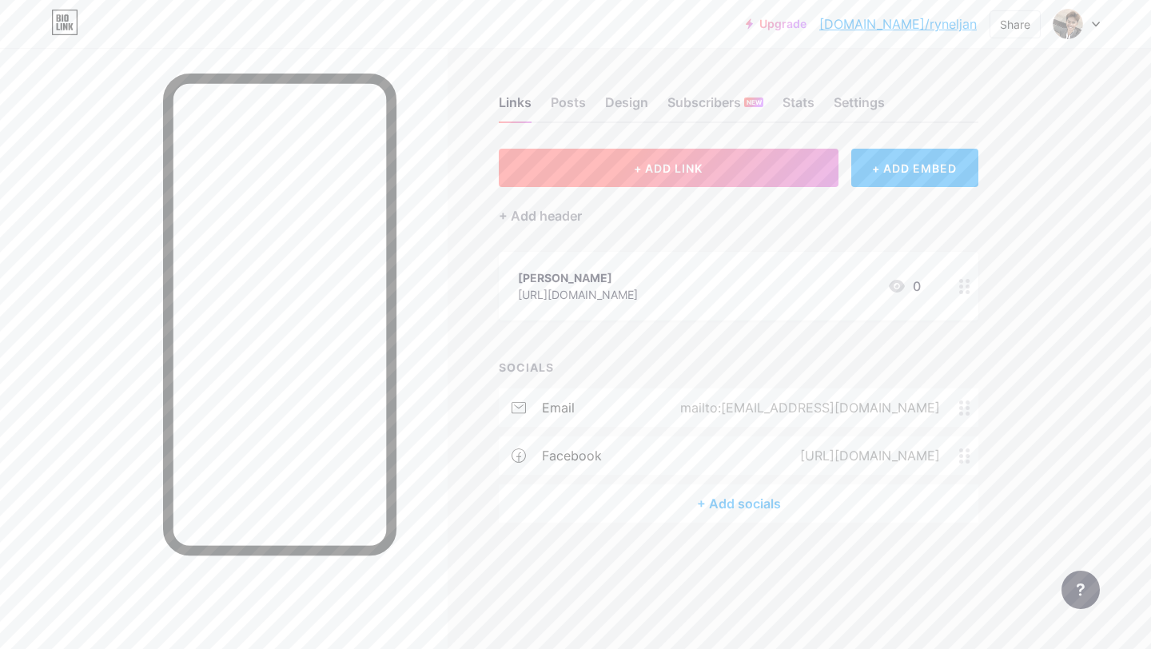
click at [720, 183] on button "+ ADD LINK" at bounding box center [669, 168] width 340 height 38
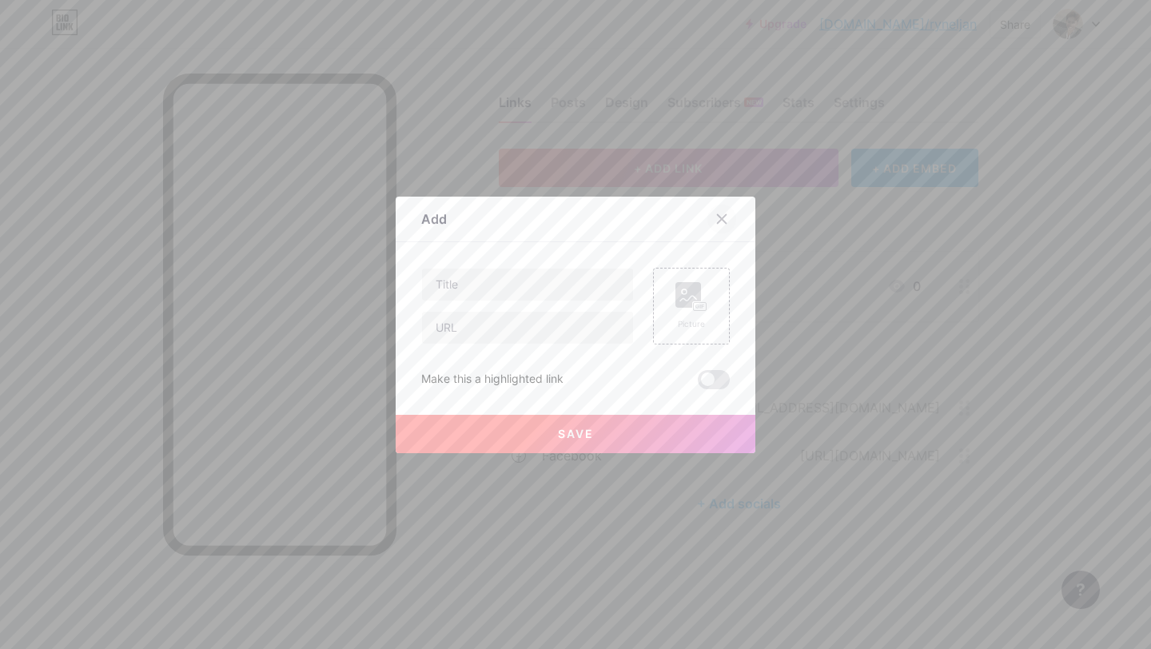
click at [729, 224] on div at bounding box center [722, 219] width 29 height 29
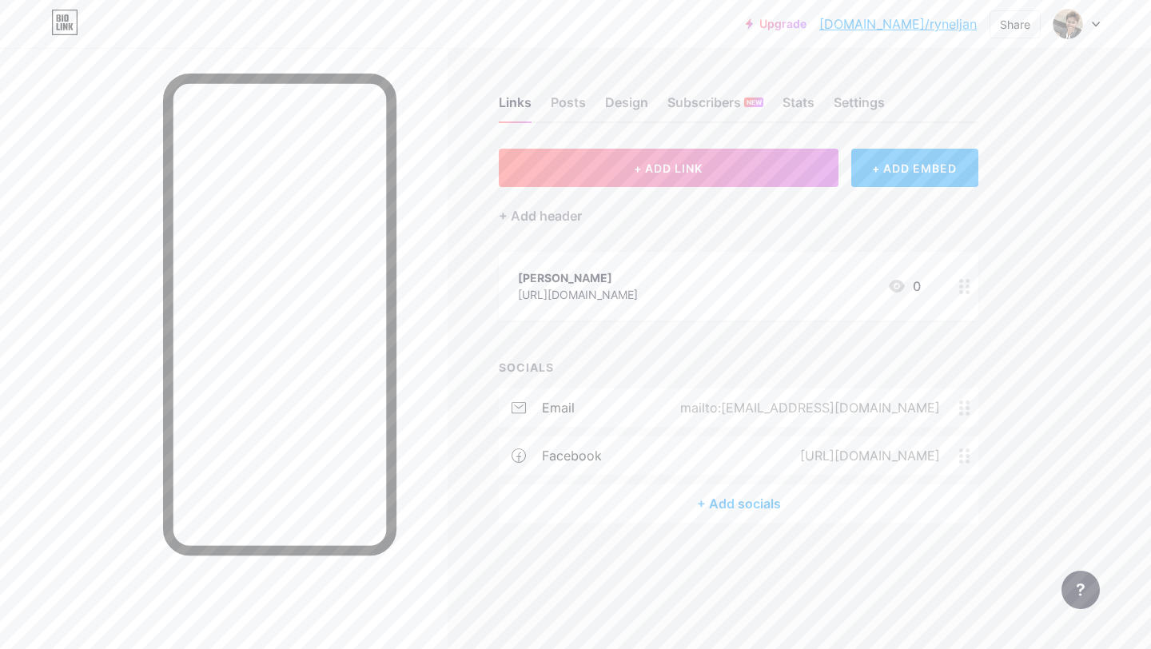
click at [927, 160] on div "+ ADD EMBED" at bounding box center [914, 168] width 127 height 38
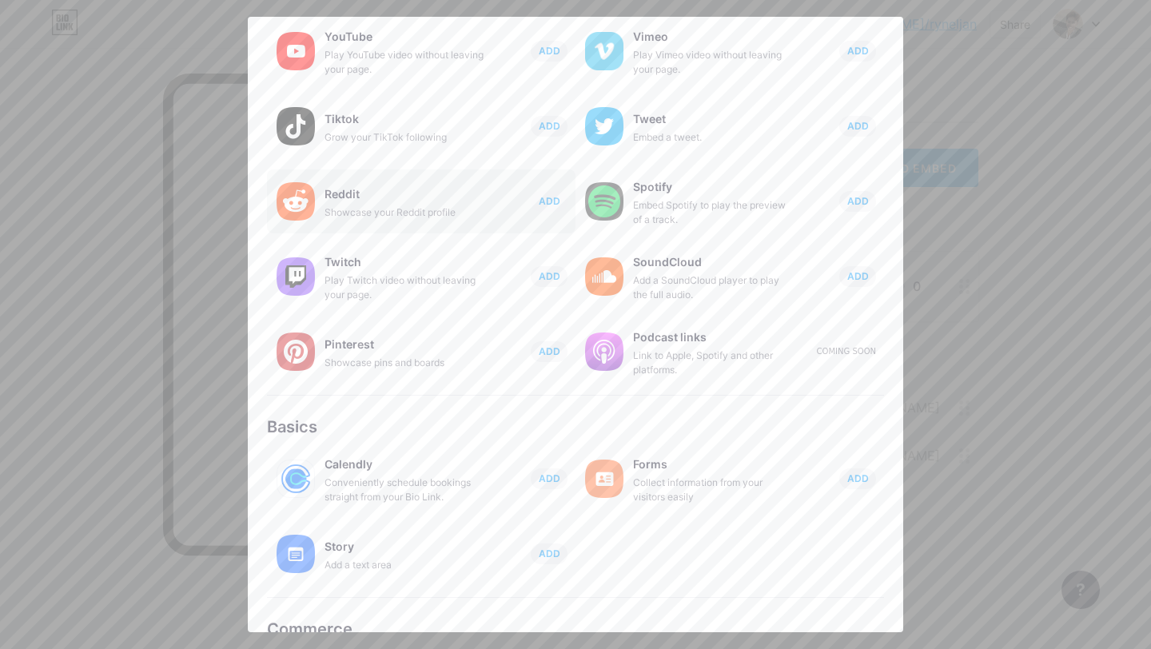
scroll to position [198, 0]
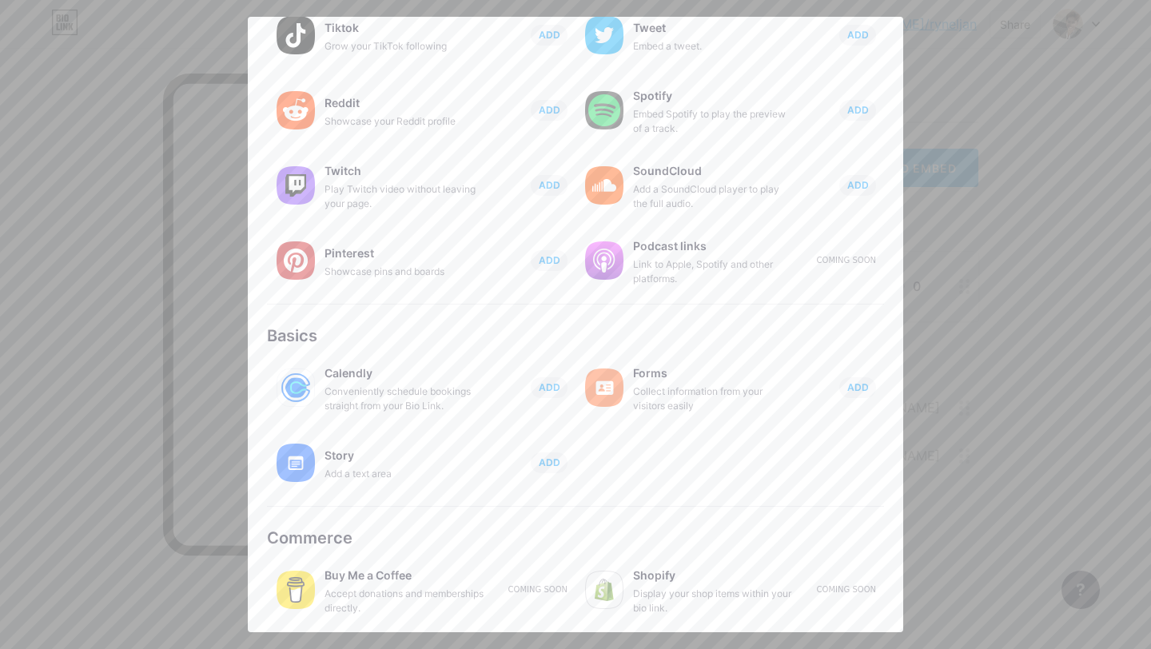
click at [989, 313] on div at bounding box center [575, 324] width 1151 height 649
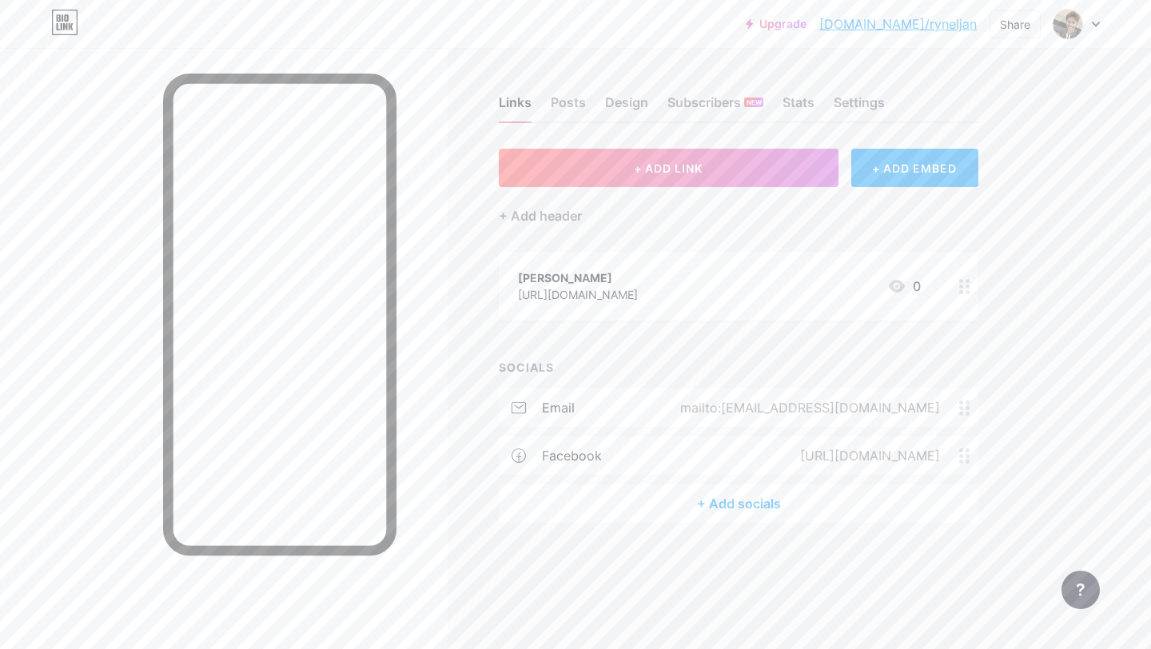
click at [733, 505] on div "+ Add socials" at bounding box center [739, 504] width 480 height 38
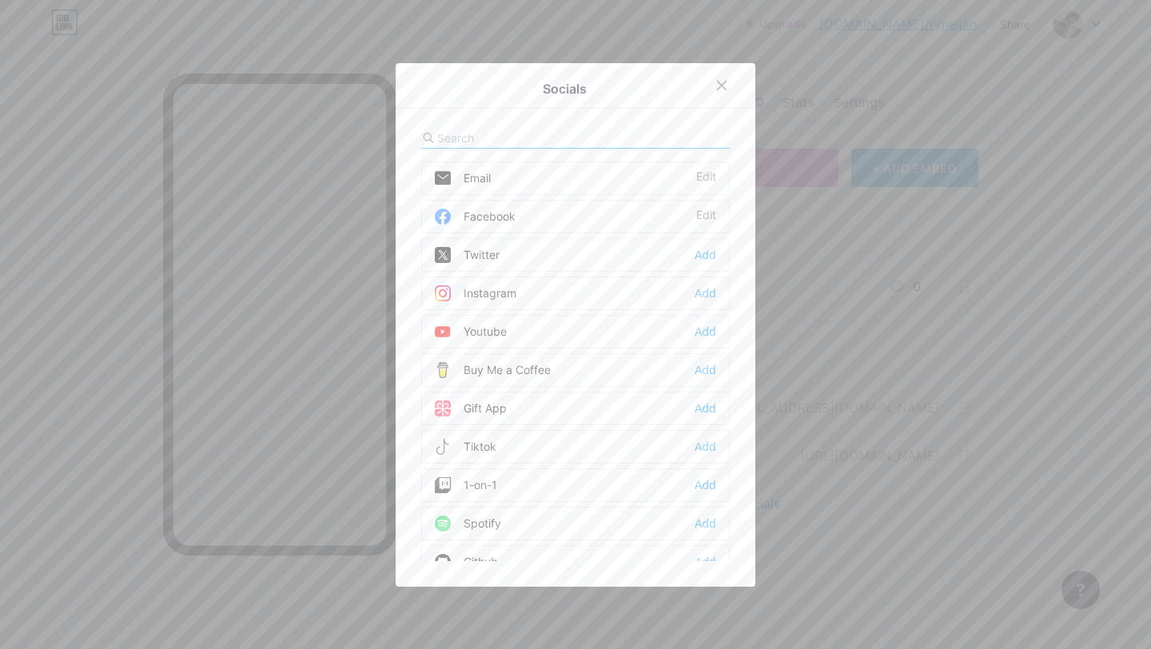
click at [517, 293] on div "Instagram Add" at bounding box center [575, 294] width 309 height 34
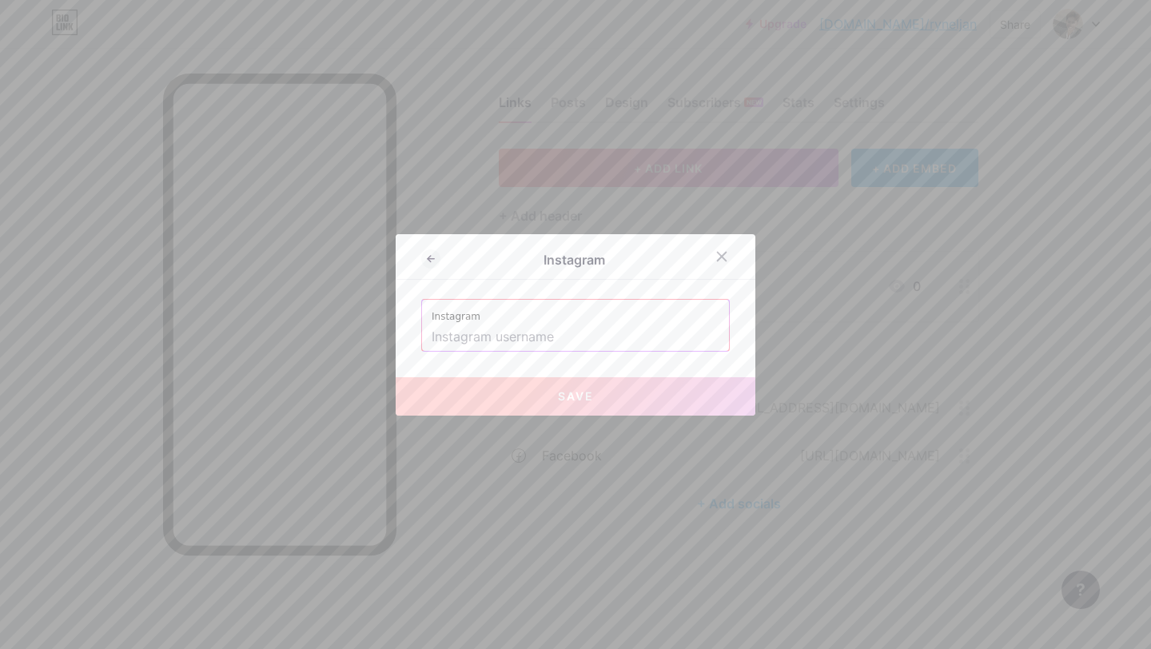
click at [535, 343] on input "text" at bounding box center [576, 337] width 288 height 27
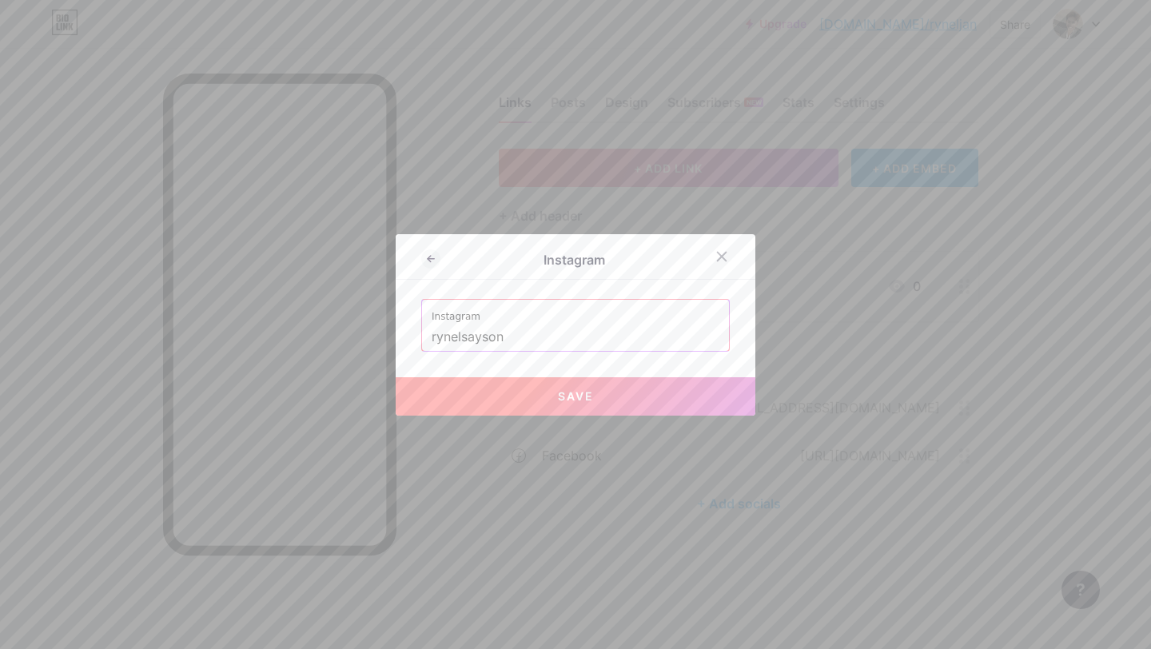
click at [576, 399] on span "Save" at bounding box center [576, 396] width 36 height 14
type input "[URL][DOMAIN_NAME]"
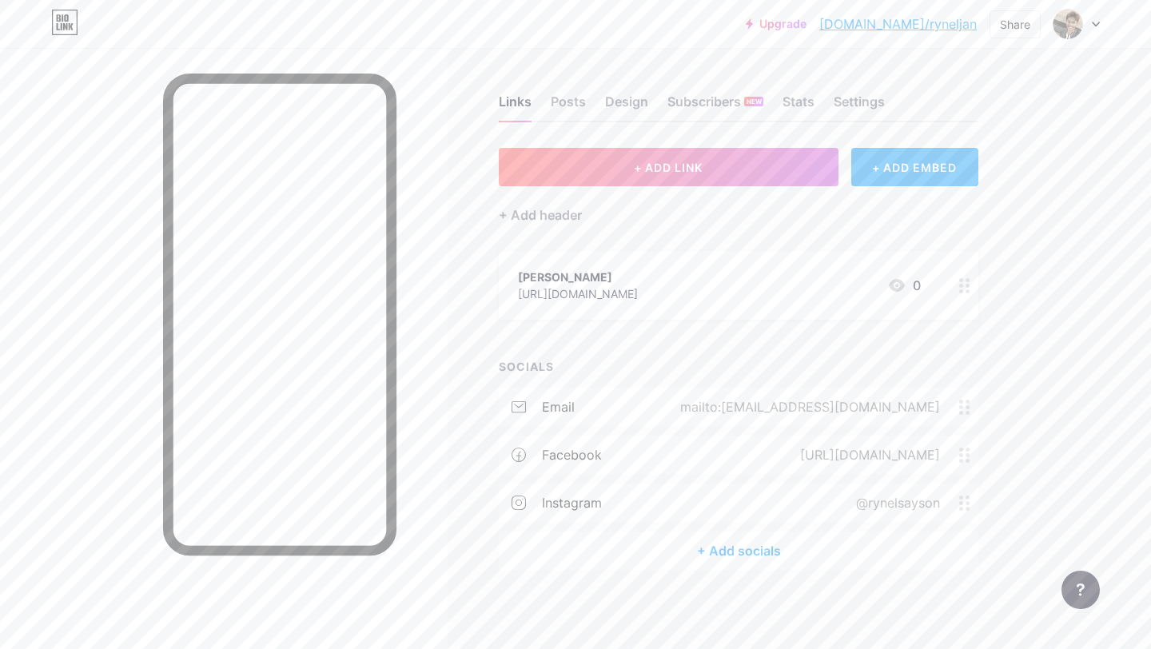
scroll to position [0, 0]
click at [823, 298] on div "[PERSON_NAME] [URL][DOMAIN_NAME] 0" at bounding box center [719, 286] width 403 height 37
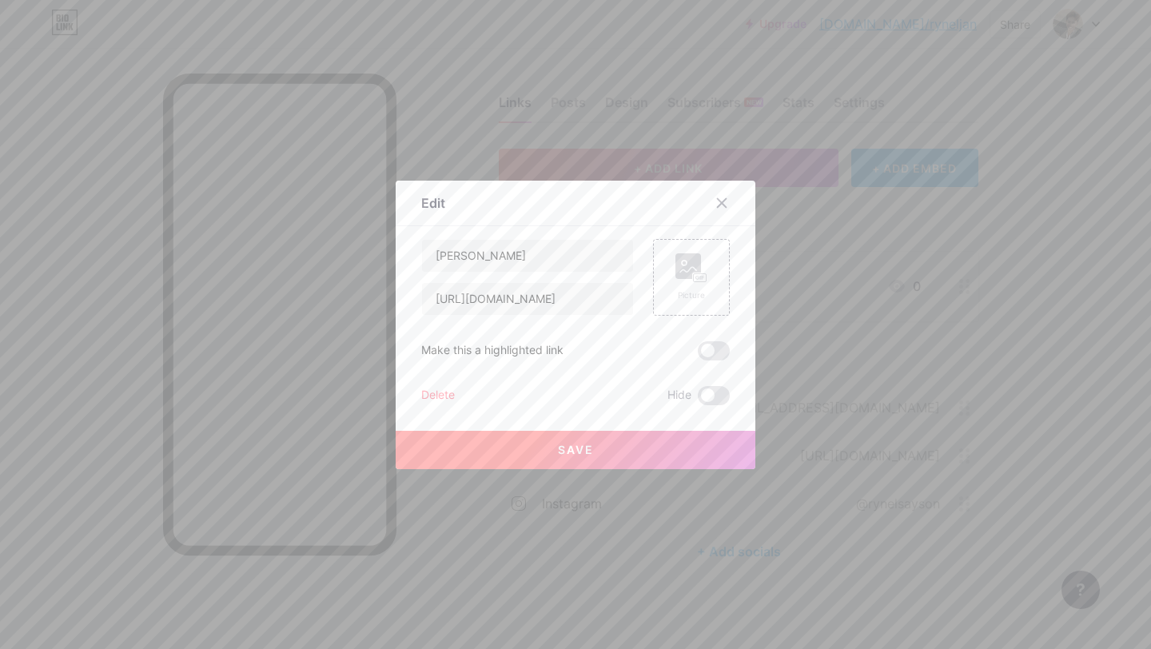
click at [562, 392] on div "Delete Hide" at bounding box center [575, 395] width 309 height 19
click at [438, 392] on div "Delete" at bounding box center [438, 395] width 34 height 19
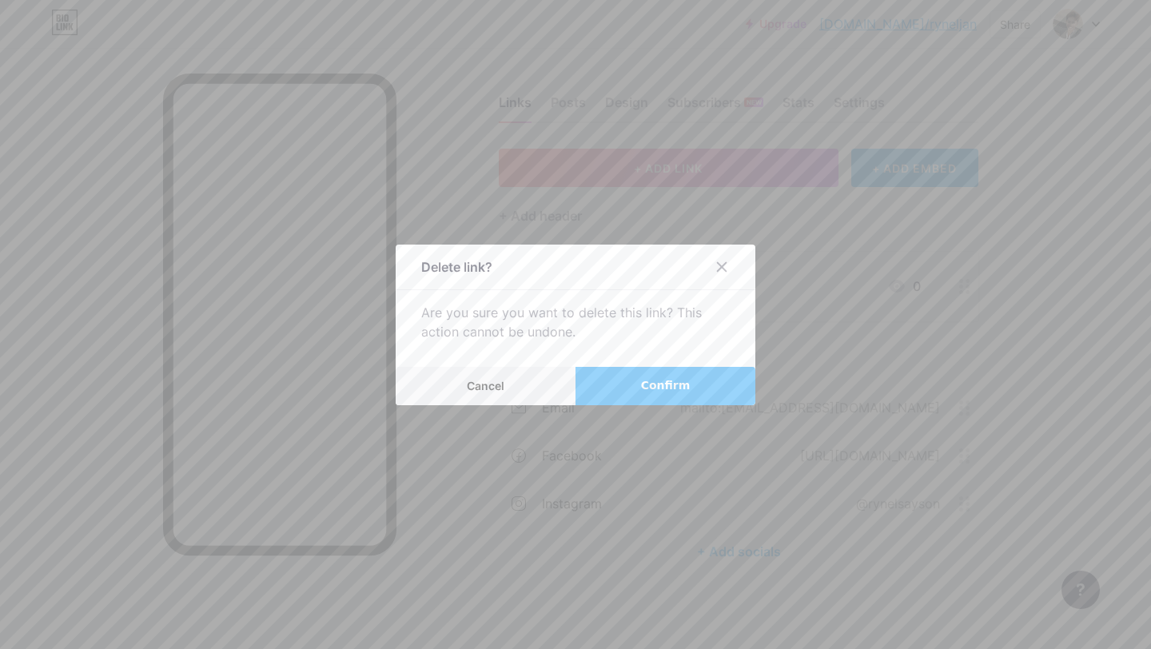
click at [686, 373] on button "Confirm" at bounding box center [666, 386] width 180 height 38
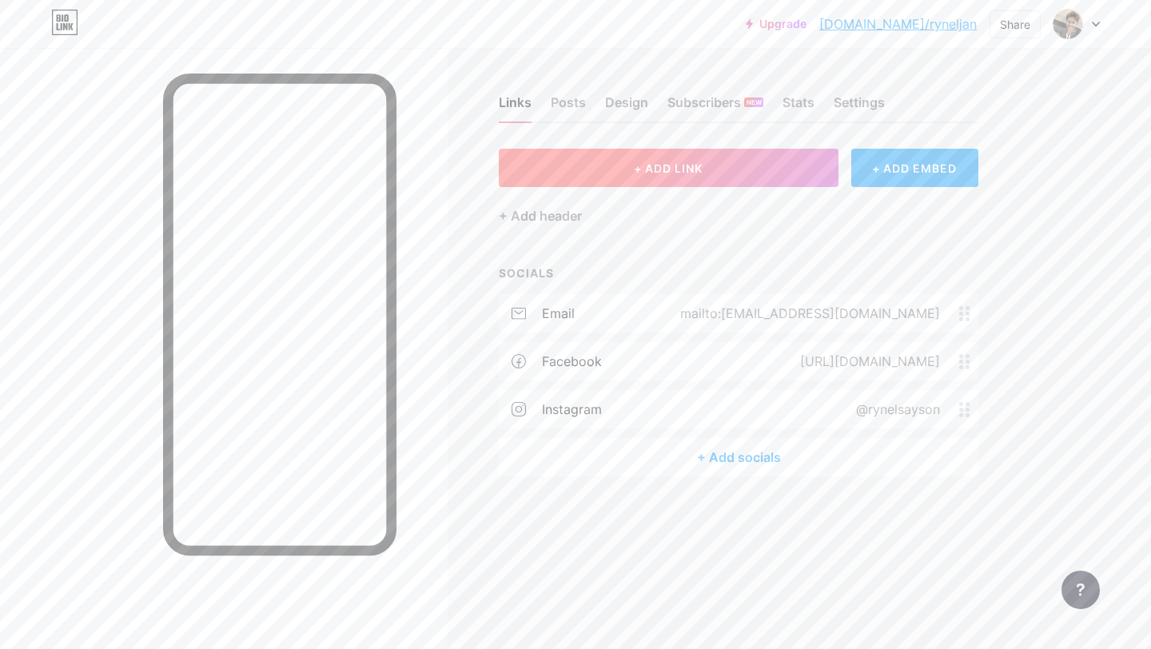
click at [684, 162] on span "+ ADD LINK" at bounding box center [668, 169] width 69 height 14
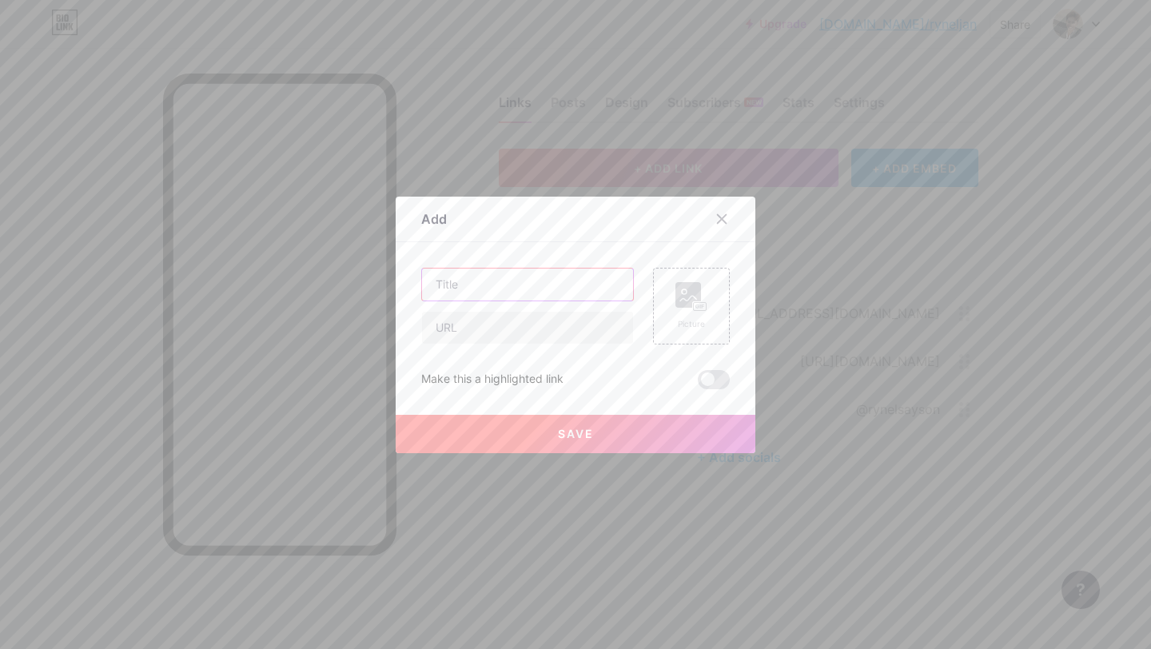
click at [519, 292] on input "text" at bounding box center [527, 285] width 211 height 32
type input "Facebook"
click at [532, 335] on input "text" at bounding box center [527, 328] width 211 height 32
click at [508, 325] on input "text" at bounding box center [527, 328] width 211 height 32
paste input "[URL][DOMAIN_NAME]"
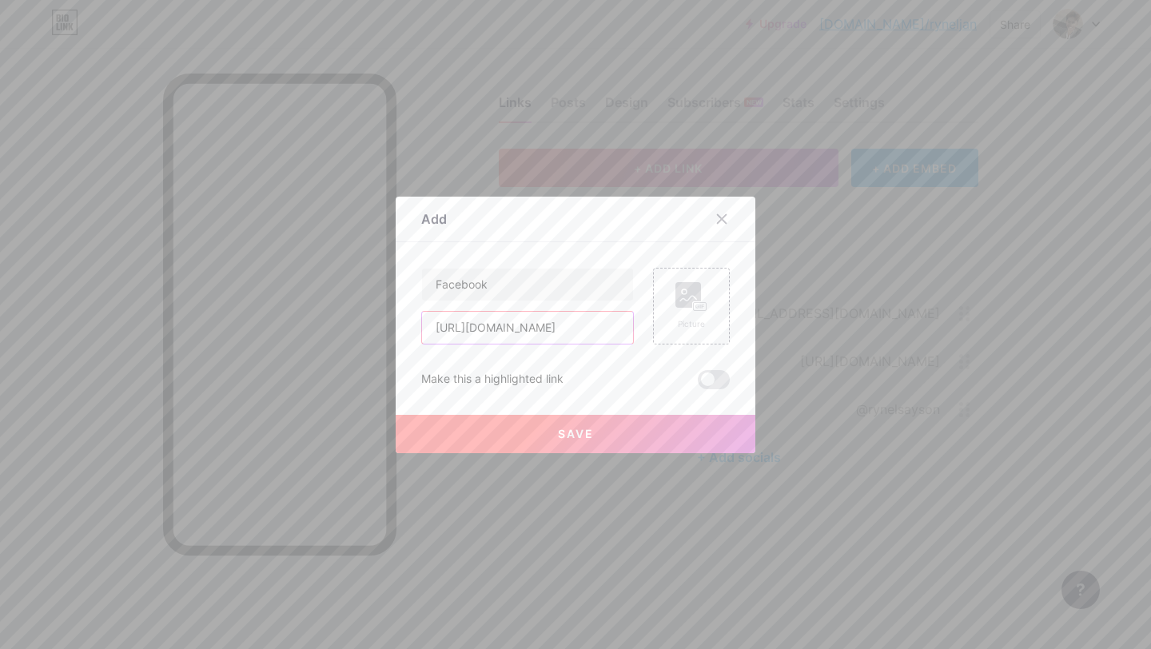
scroll to position [0, 73]
type input "[URL][DOMAIN_NAME]"
click at [576, 438] on span "Save" at bounding box center [576, 434] width 36 height 14
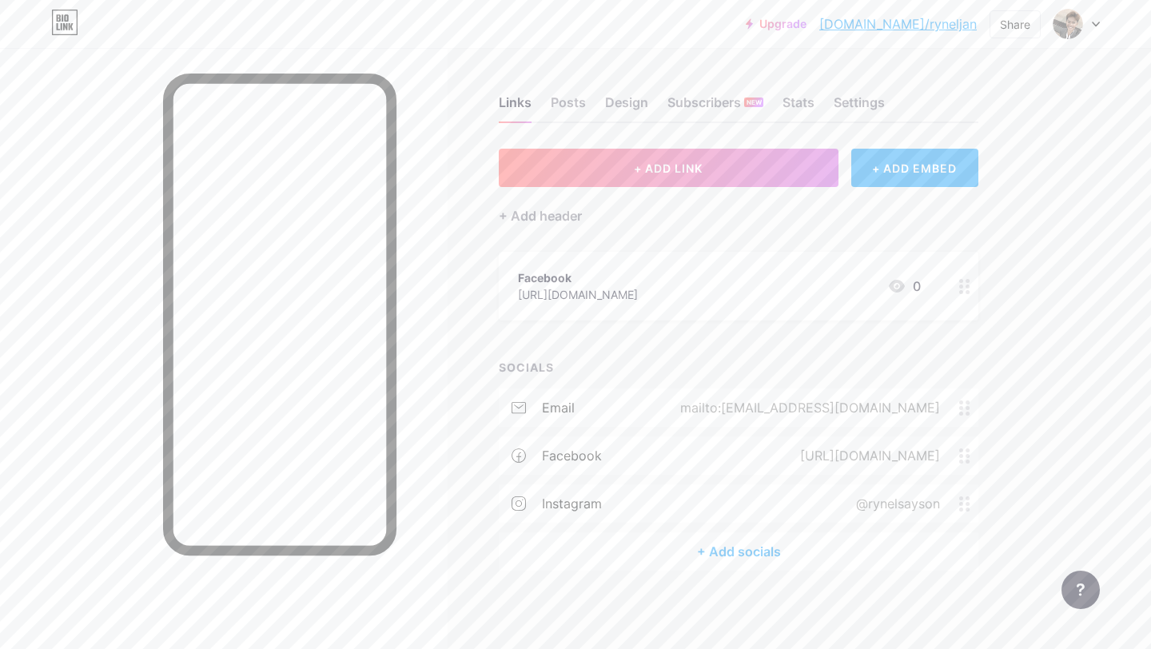
click at [575, 279] on div "Facebook" at bounding box center [578, 277] width 120 height 17
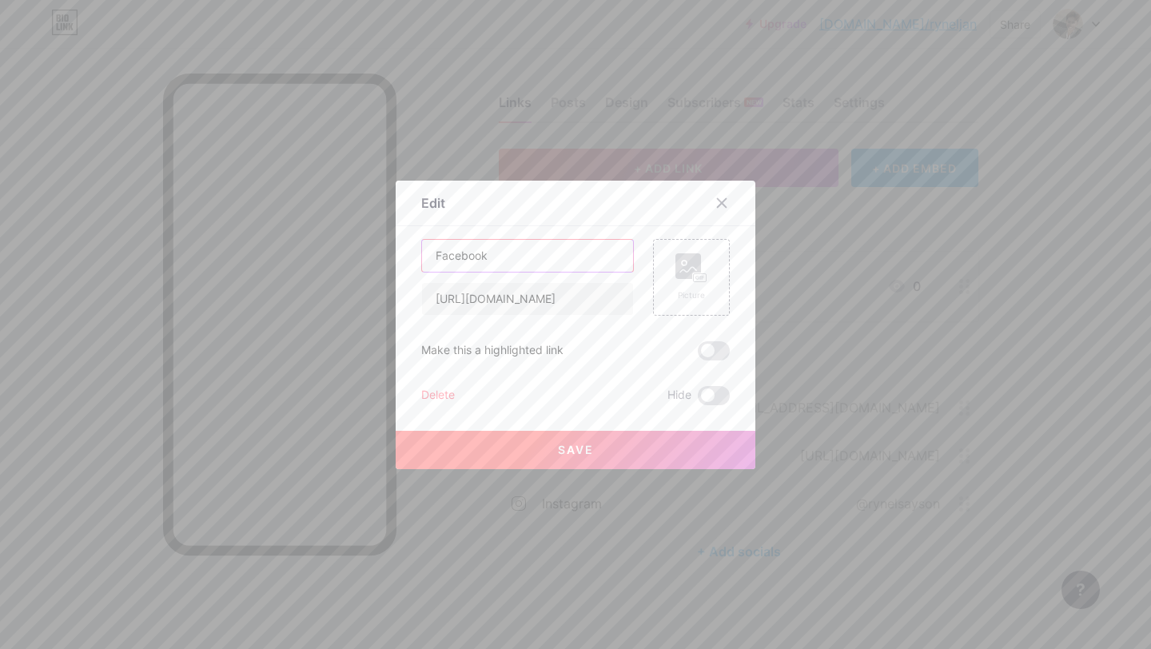
click at [506, 253] on input "Facebook" at bounding box center [527, 256] width 211 height 32
click at [596, 456] on button "Save" at bounding box center [576, 450] width 360 height 38
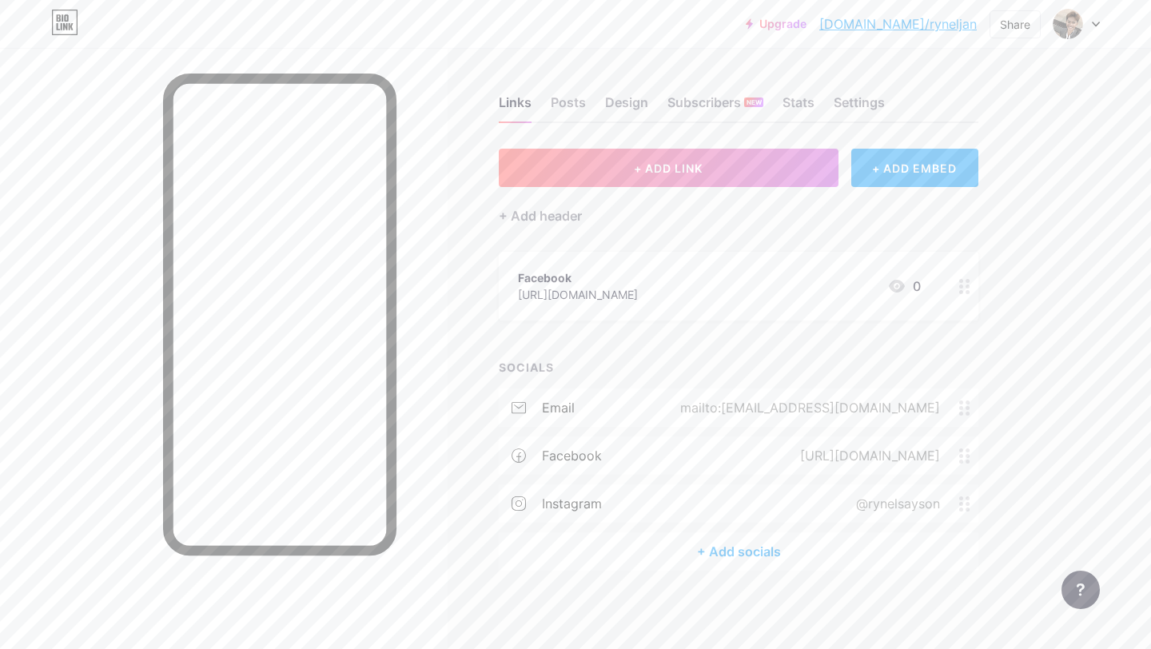
click at [638, 282] on div "Facebook" at bounding box center [578, 277] width 120 height 17
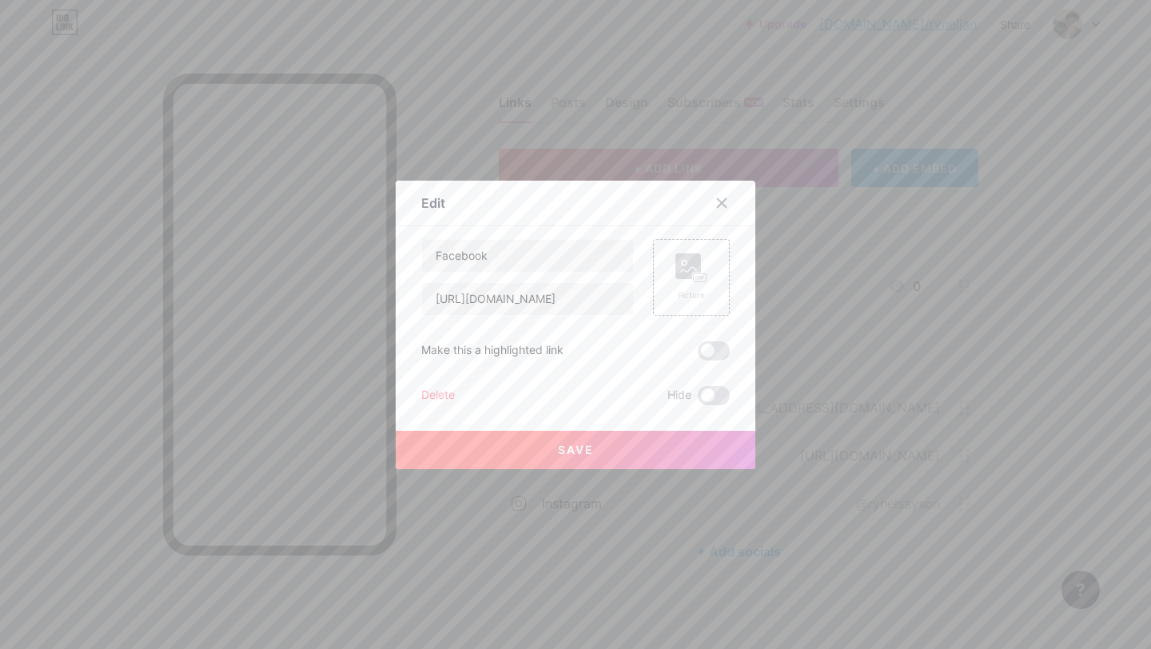
click at [427, 409] on div "Save" at bounding box center [576, 437] width 360 height 64
click at [437, 386] on div "Delete" at bounding box center [438, 395] width 34 height 19
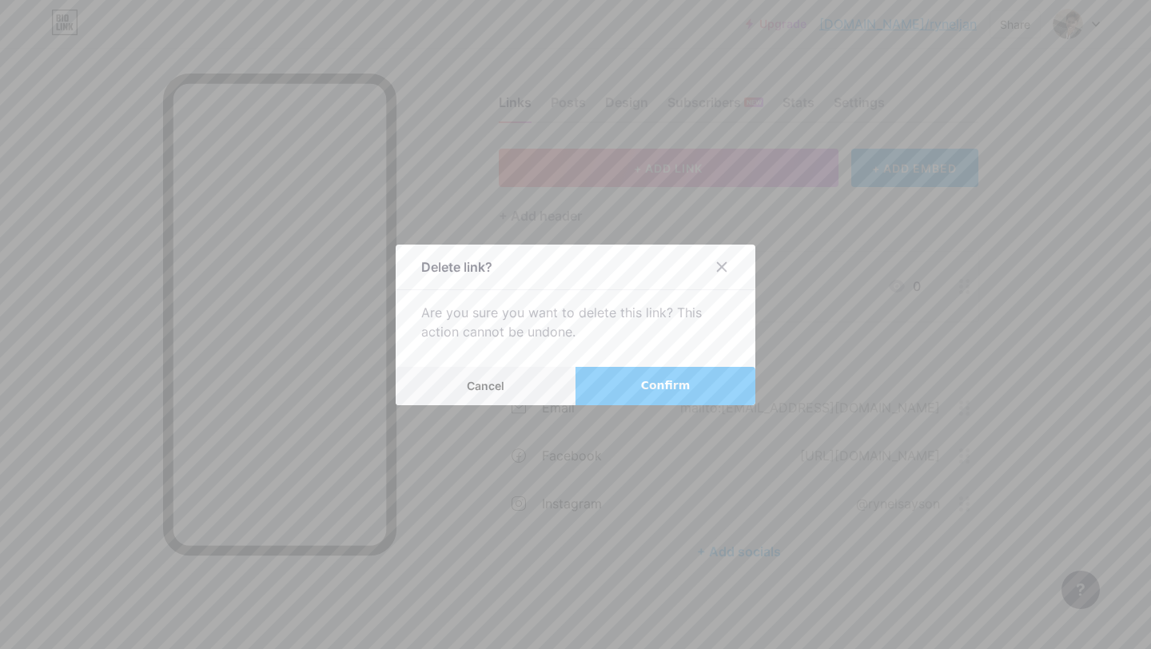
click at [657, 373] on button "Confirm" at bounding box center [666, 386] width 180 height 38
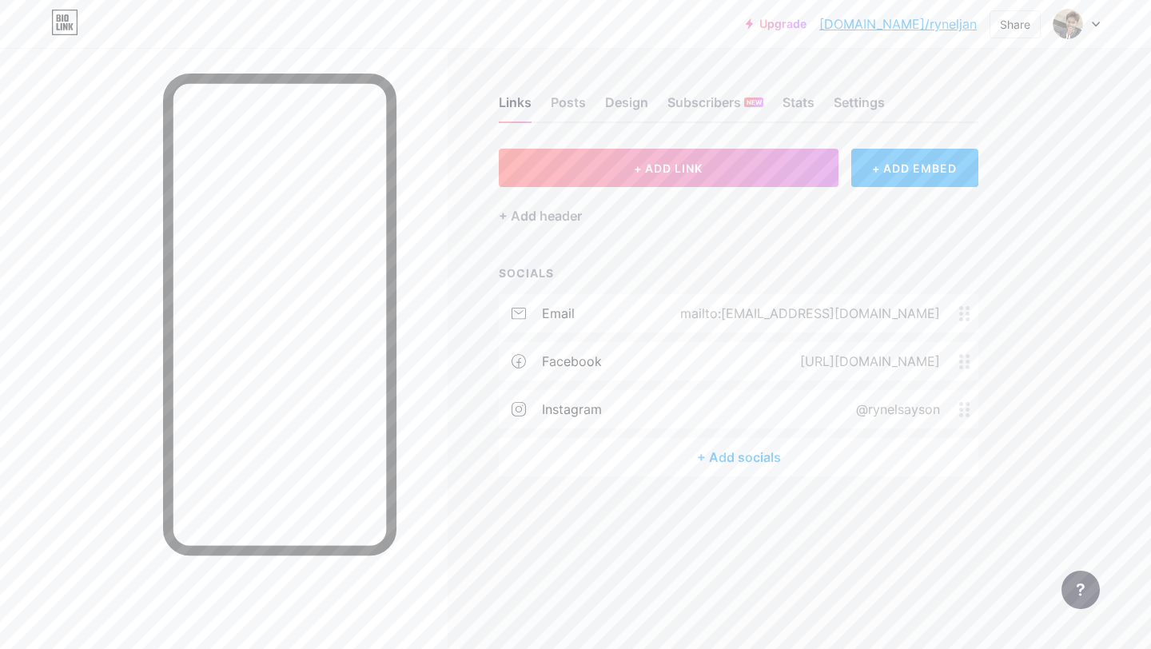
click at [819, 417] on div "instagram @rynelsayson" at bounding box center [739, 409] width 480 height 38
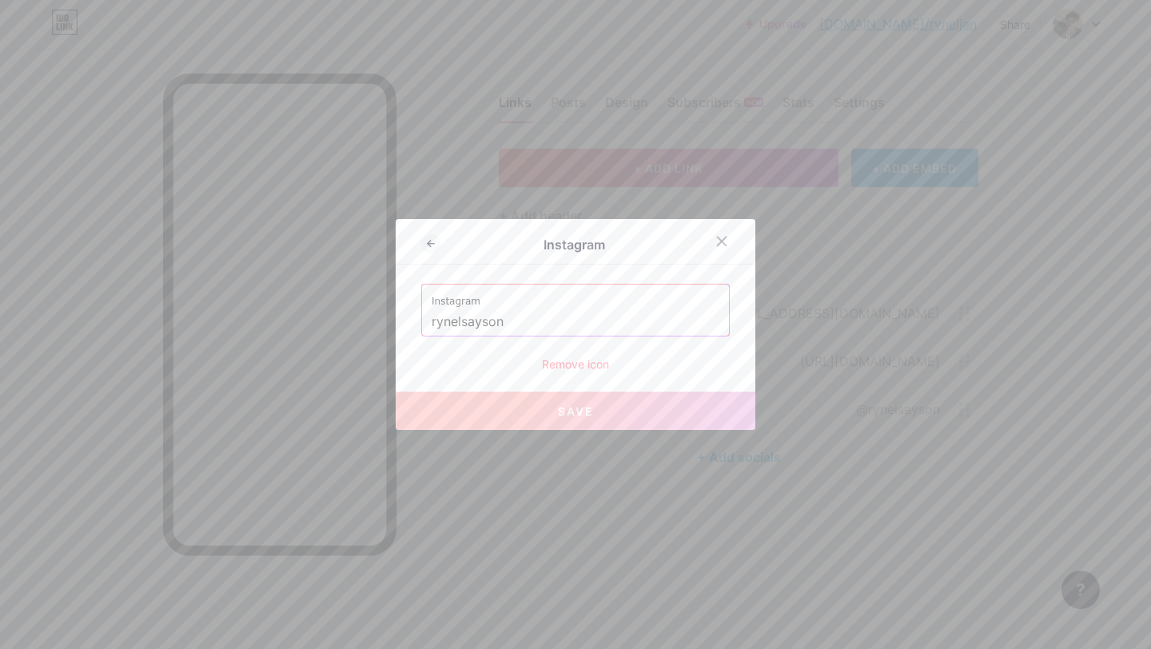
click at [572, 332] on input "rynelsayson" at bounding box center [576, 322] width 288 height 27
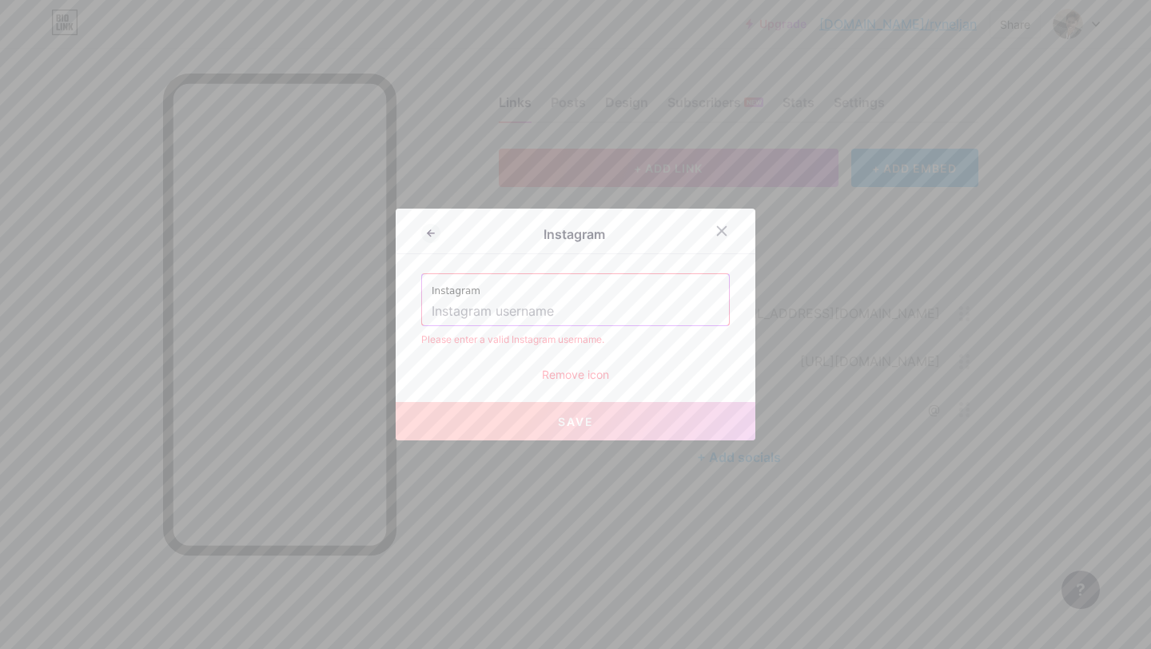
paste input "[URL][DOMAIN_NAME]"
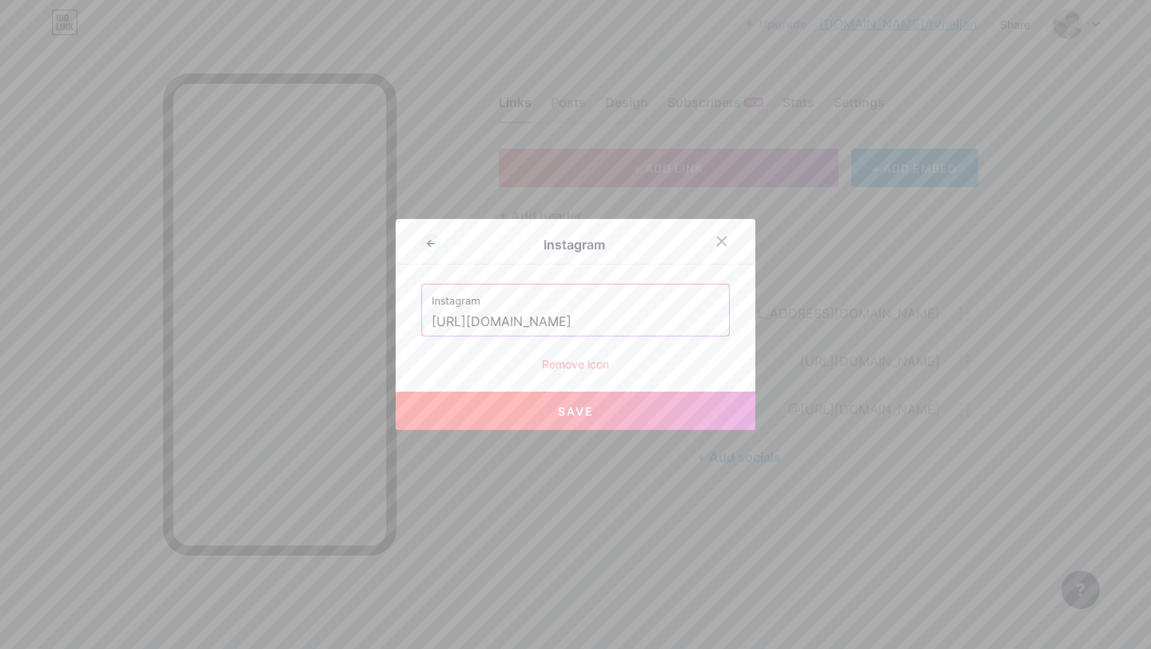
scroll to position [0, 124]
click at [540, 408] on button "Save" at bounding box center [576, 411] width 360 height 38
type input "[URL][DOMAIN_NAME][DOMAIN_NAME]"
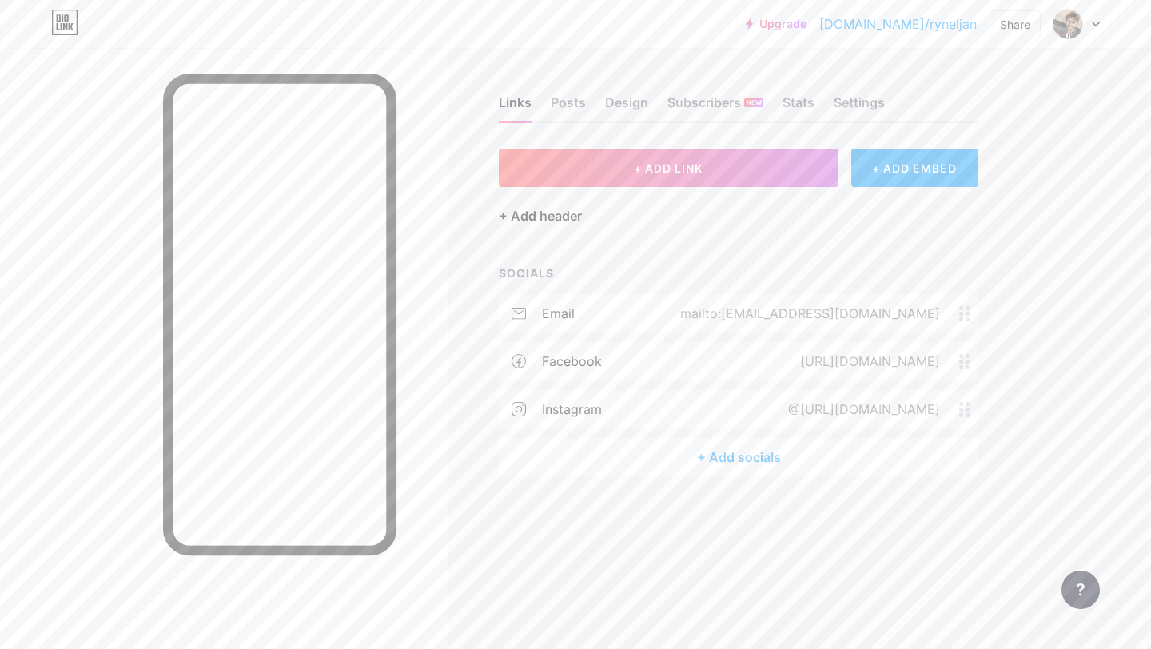
click at [548, 225] on div "+ Add header" at bounding box center [540, 215] width 83 height 19
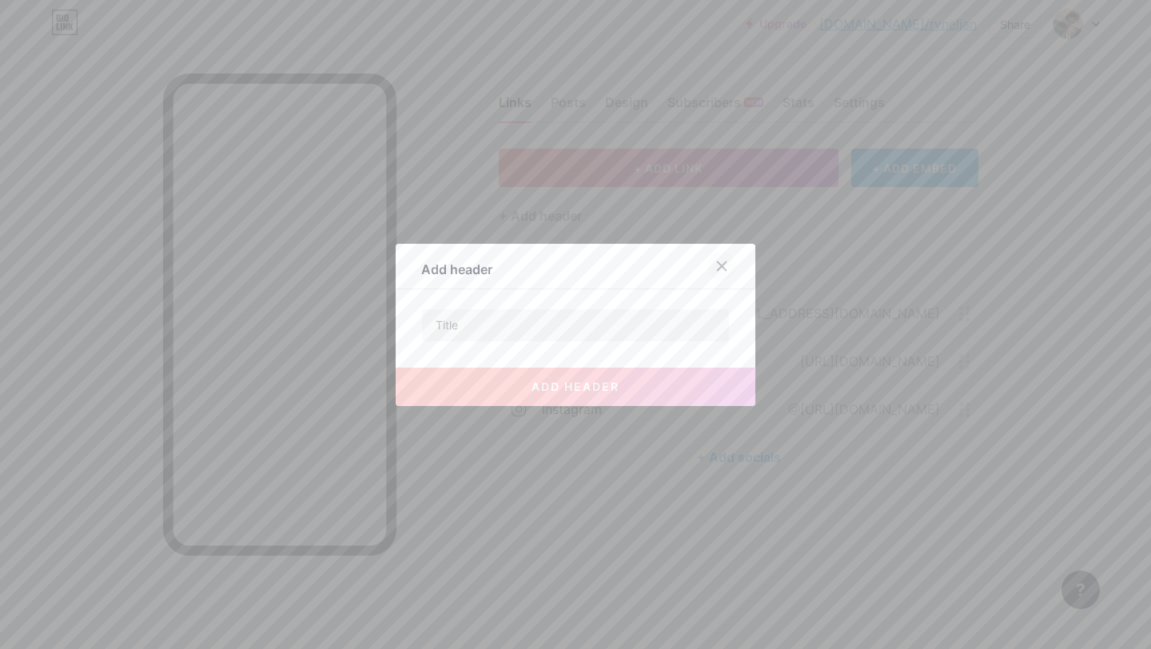
click at [723, 272] on icon at bounding box center [722, 266] width 13 height 13
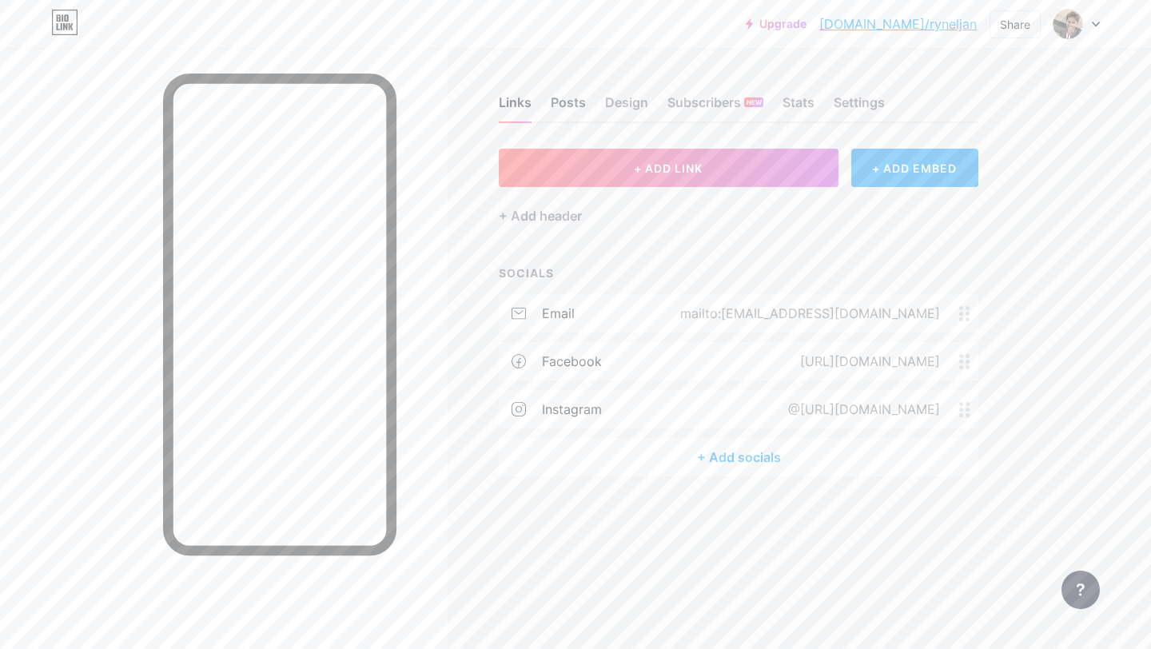
click at [562, 104] on div "Posts" at bounding box center [568, 107] width 35 height 29
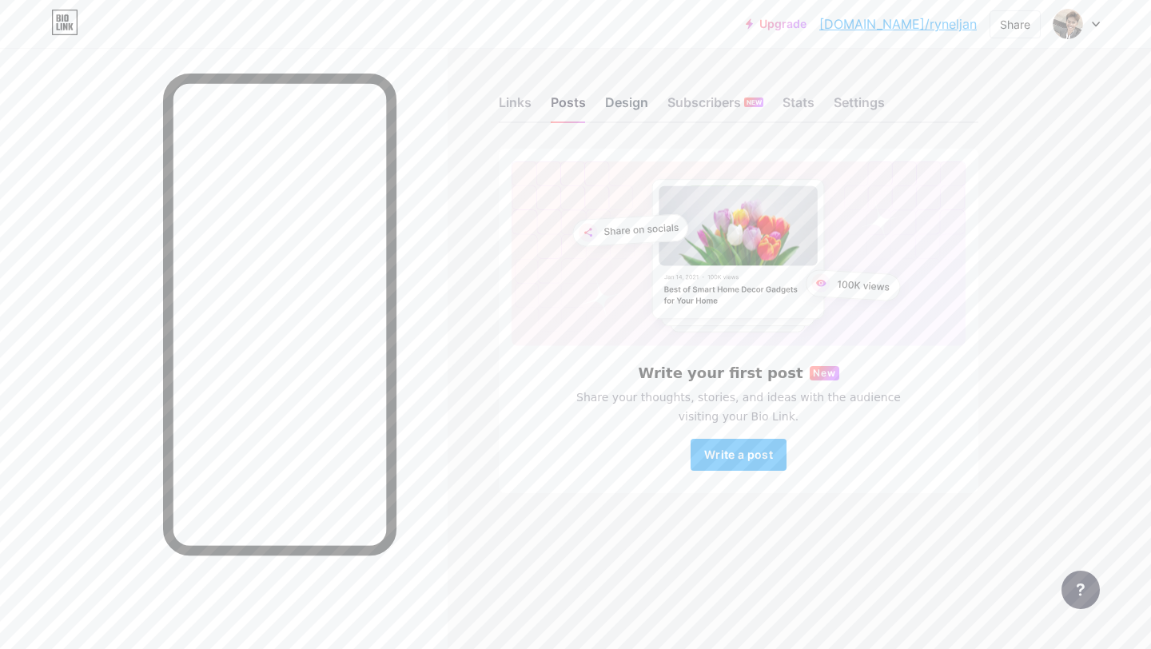
click at [624, 101] on div "Design" at bounding box center [626, 107] width 43 height 29
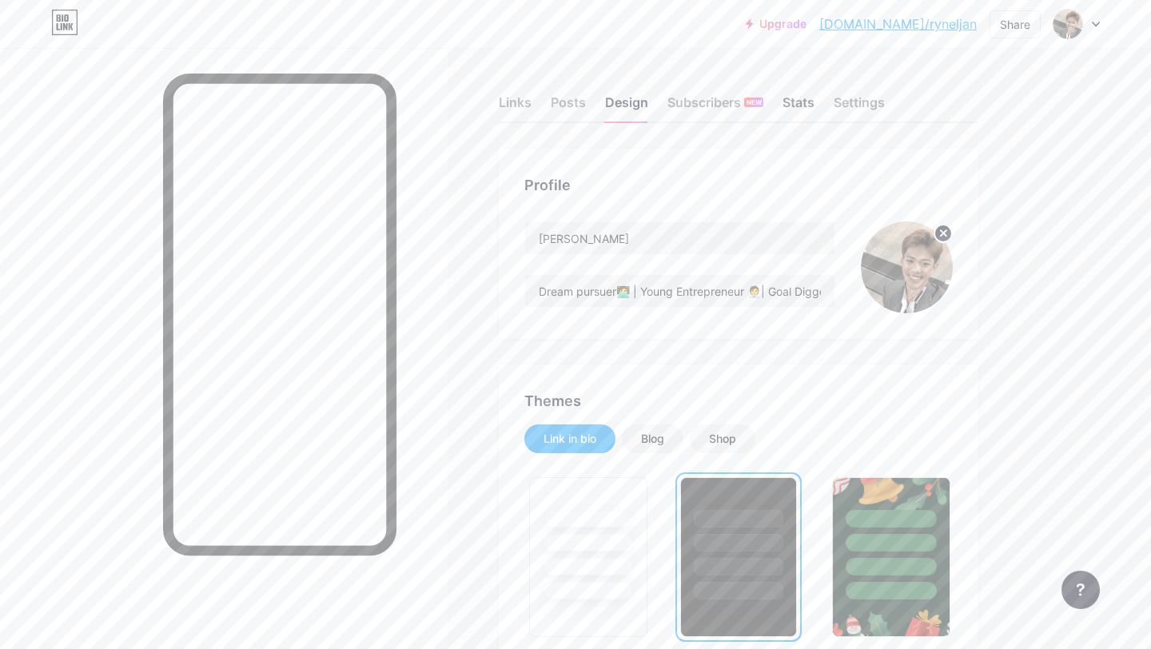
click at [808, 102] on div "Stats" at bounding box center [799, 107] width 32 height 29
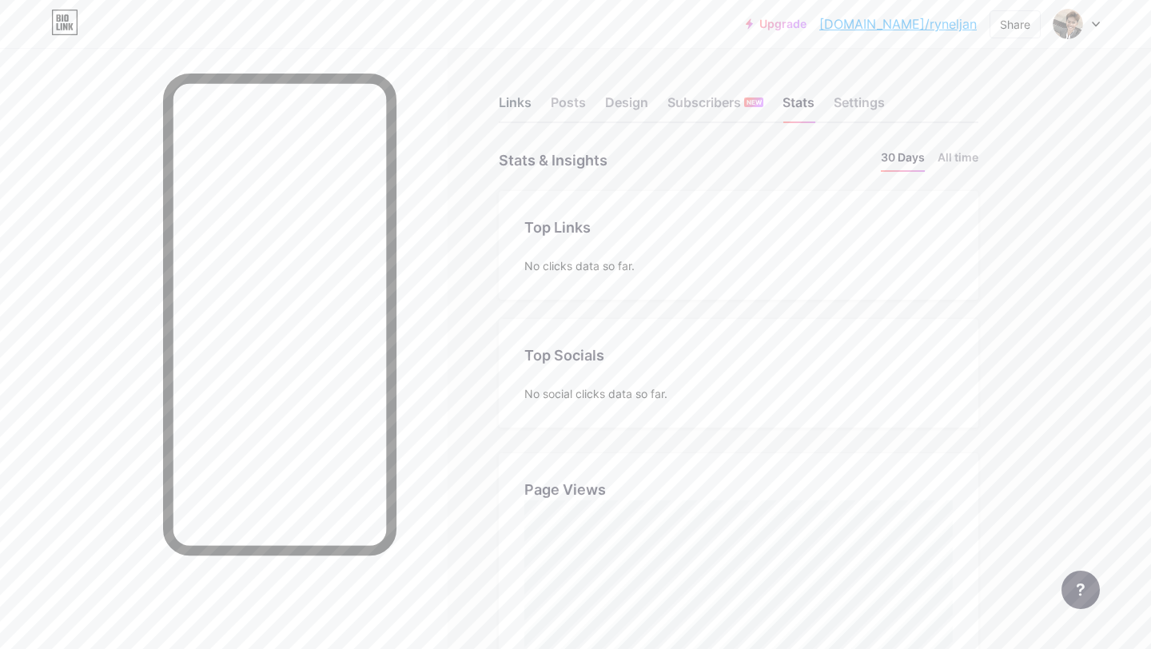
click at [511, 106] on div "Links" at bounding box center [515, 107] width 33 height 29
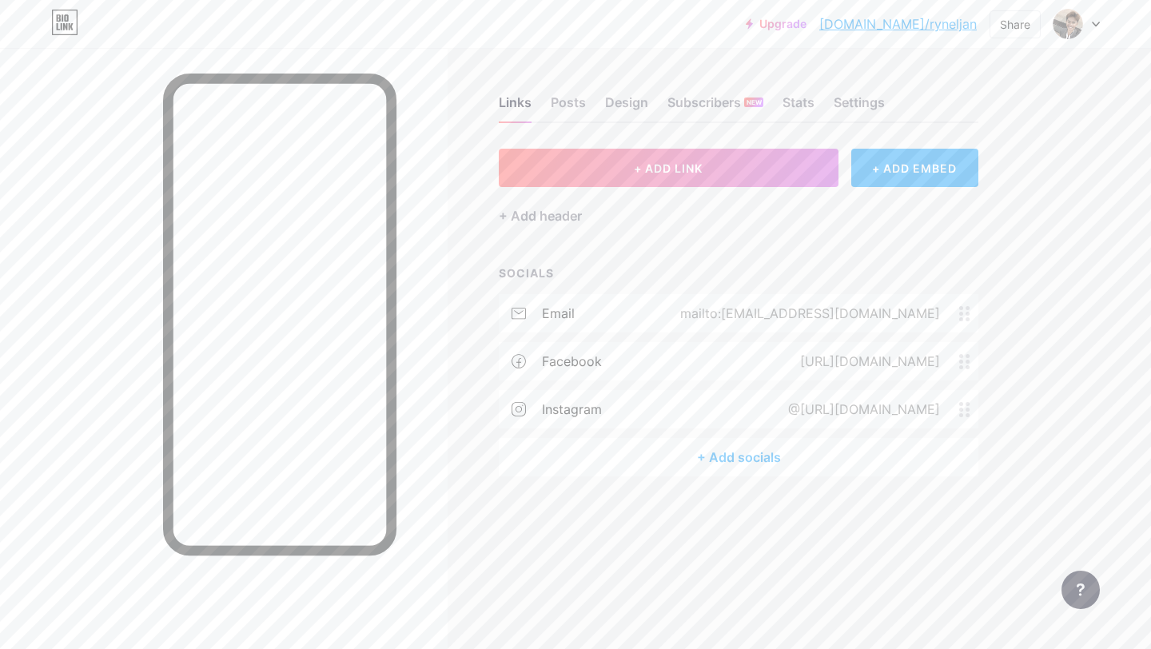
click at [753, 456] on div "+ Add socials" at bounding box center [739, 457] width 480 height 38
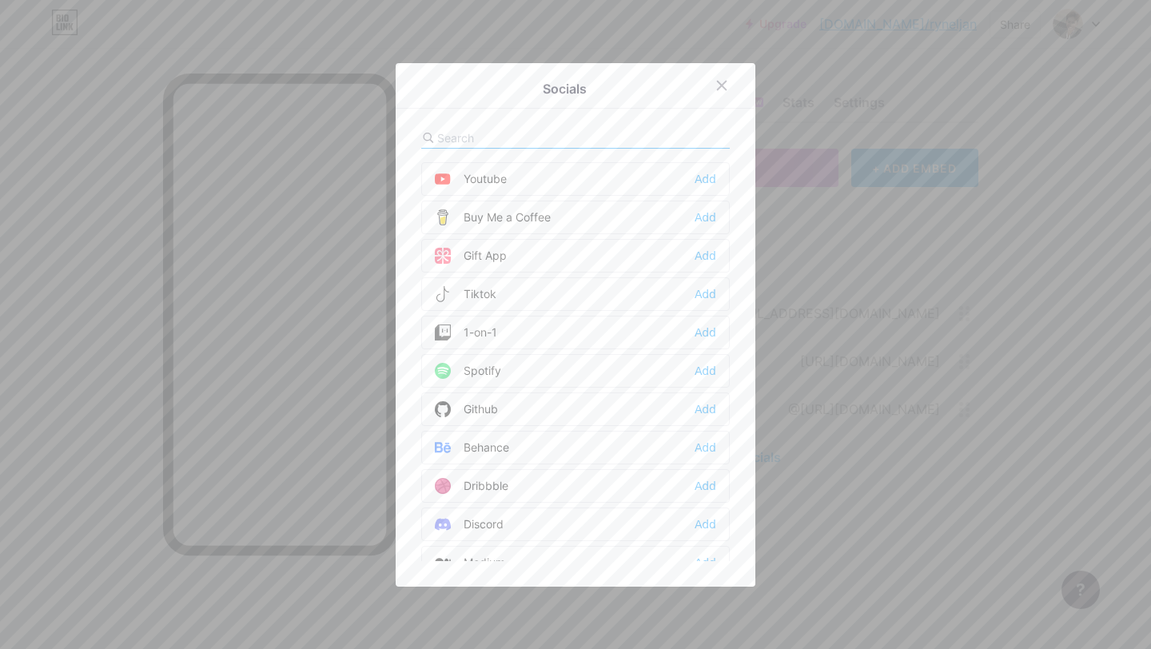
scroll to position [261, 0]
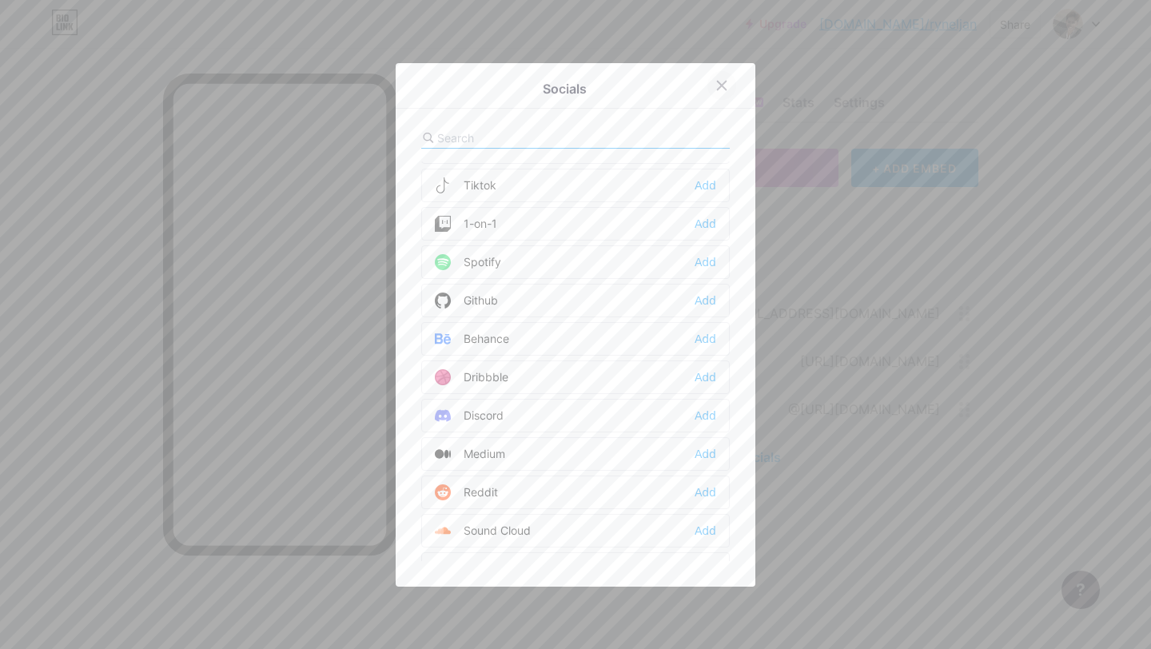
click at [725, 82] on icon at bounding box center [722, 85] width 9 height 9
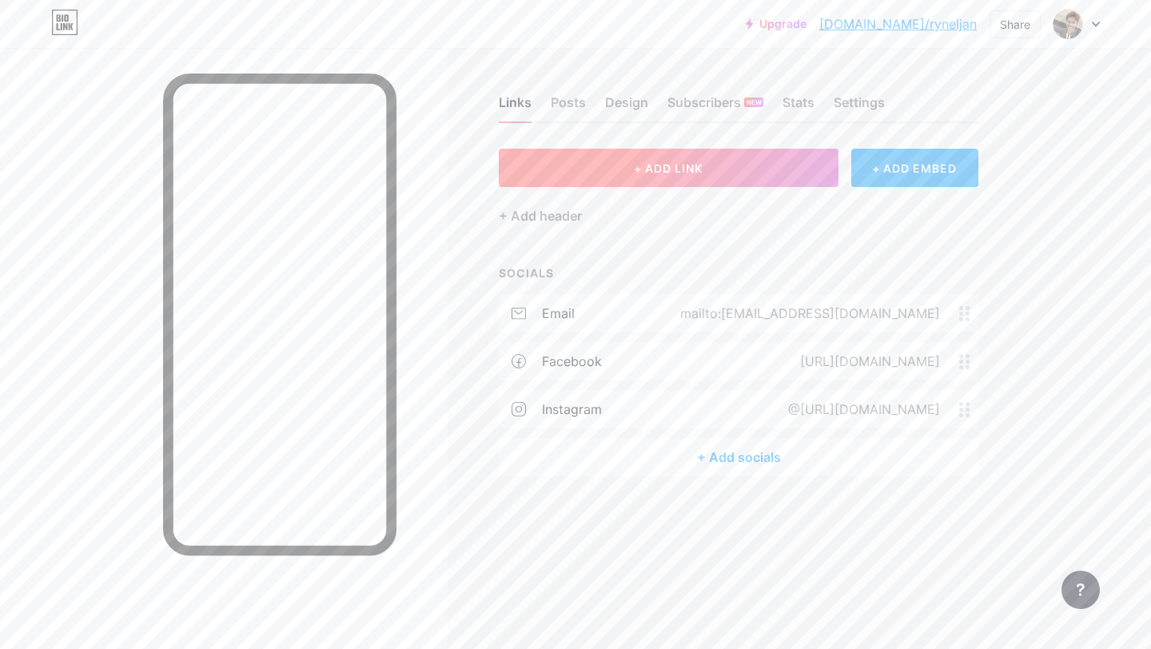
click at [714, 174] on button "+ ADD LINK" at bounding box center [669, 168] width 340 height 38
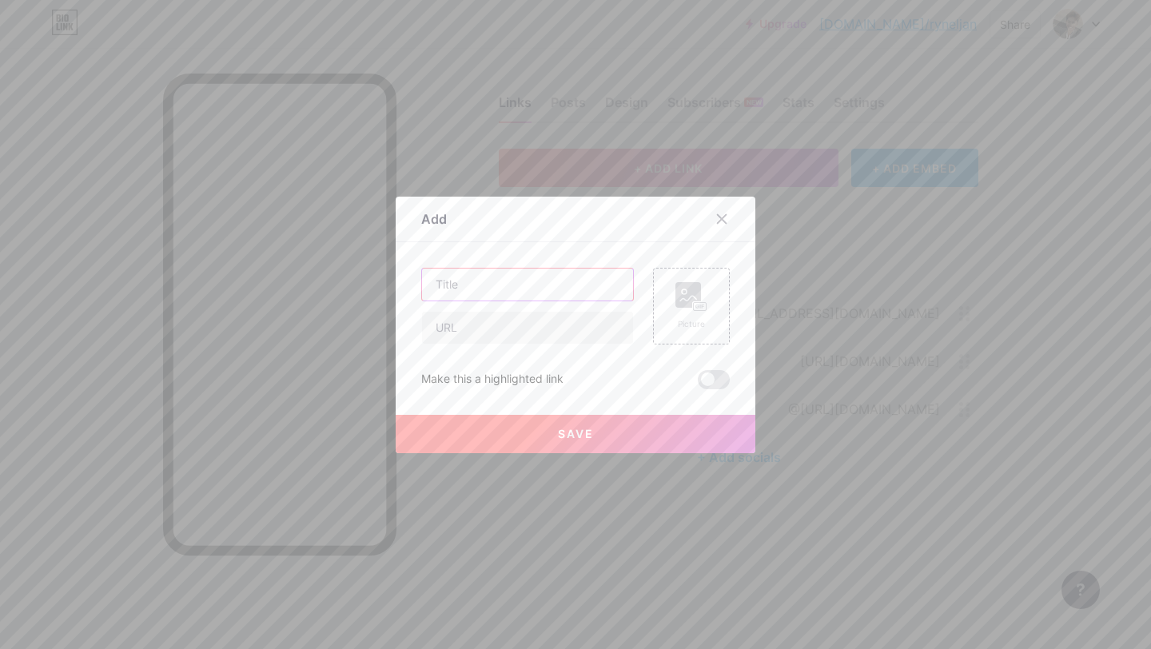
click at [527, 292] on input "text" at bounding box center [527, 285] width 211 height 32
type input "Facebook"
click at [520, 332] on input "text" at bounding box center [527, 328] width 211 height 32
paste input "[URL][DOMAIN_NAME]"
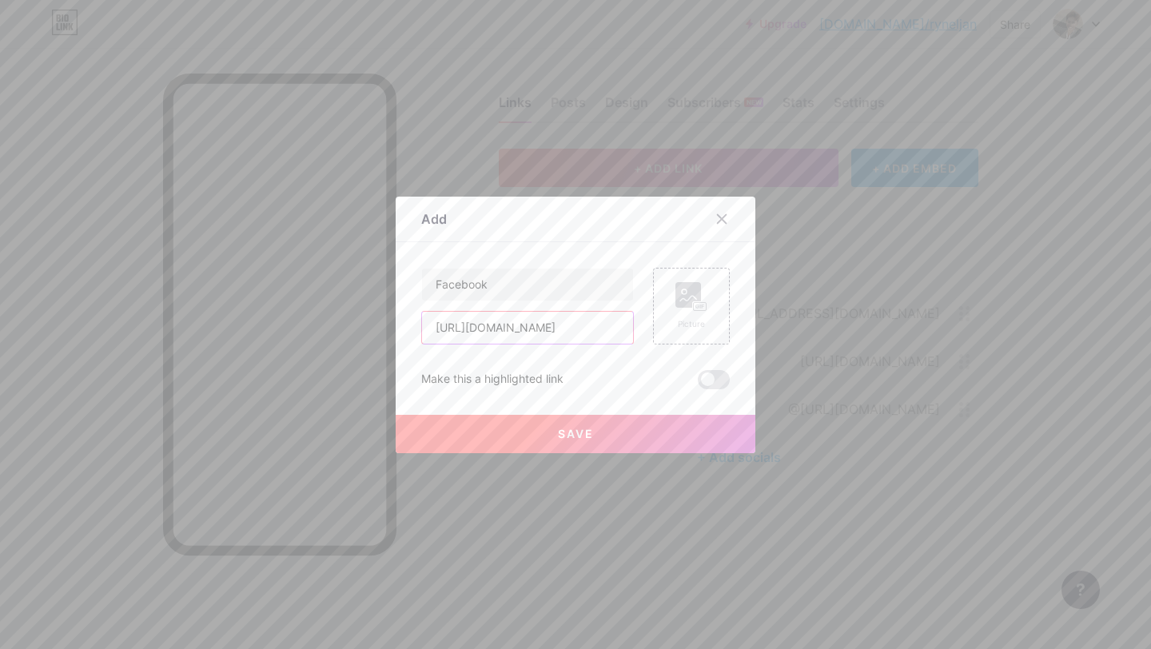
type input "[URL][DOMAIN_NAME]"
click at [558, 430] on span "Save" at bounding box center [576, 434] width 36 height 14
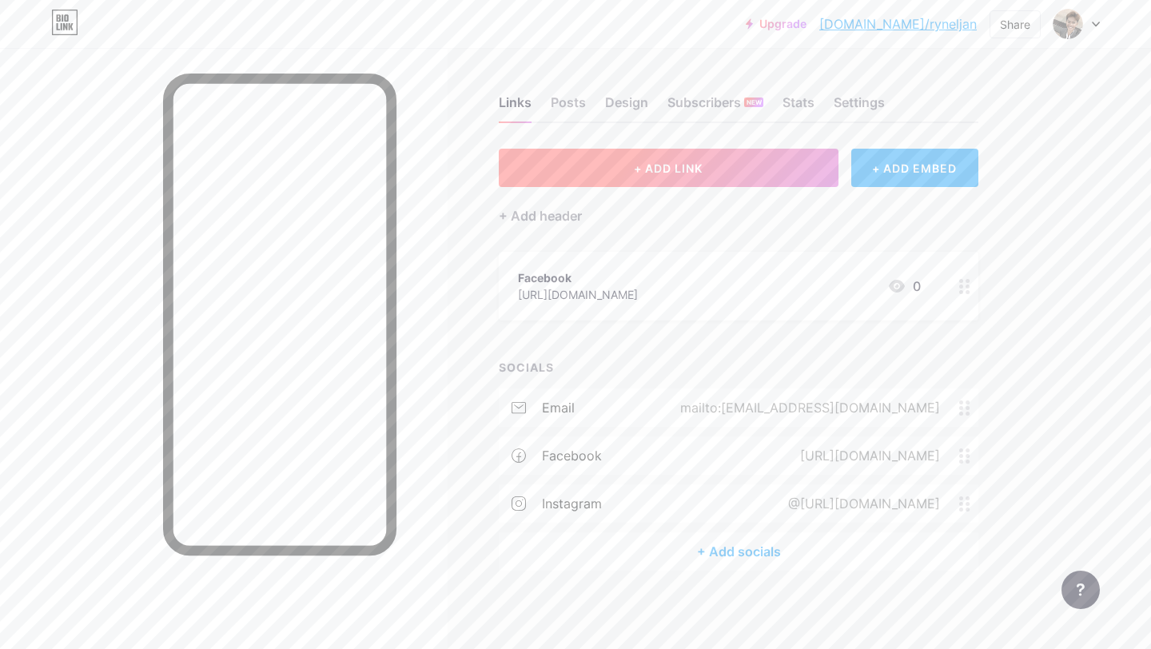
click at [733, 165] on button "+ ADD LINK" at bounding box center [669, 168] width 340 height 38
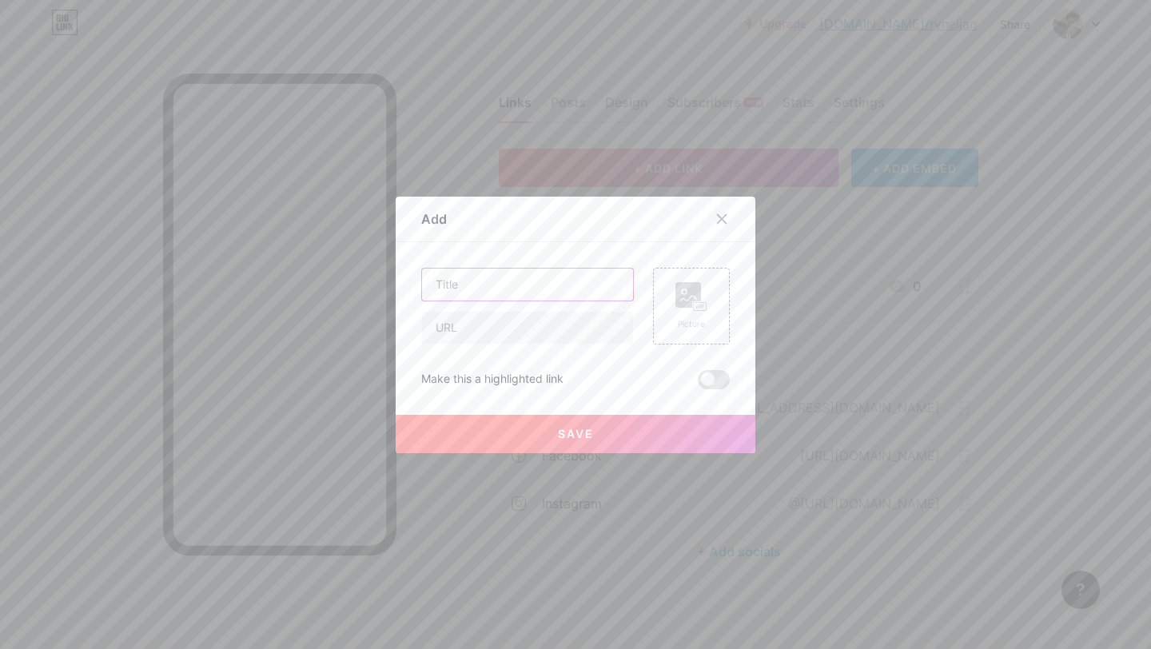
click at [535, 277] on input "text" at bounding box center [527, 285] width 211 height 32
type input "INSTAGRAM"
click at [538, 321] on input "text" at bounding box center [527, 328] width 211 height 32
type input "[URL][DOMAIN_NAME]"
click at [559, 442] on button "Save" at bounding box center [576, 434] width 360 height 38
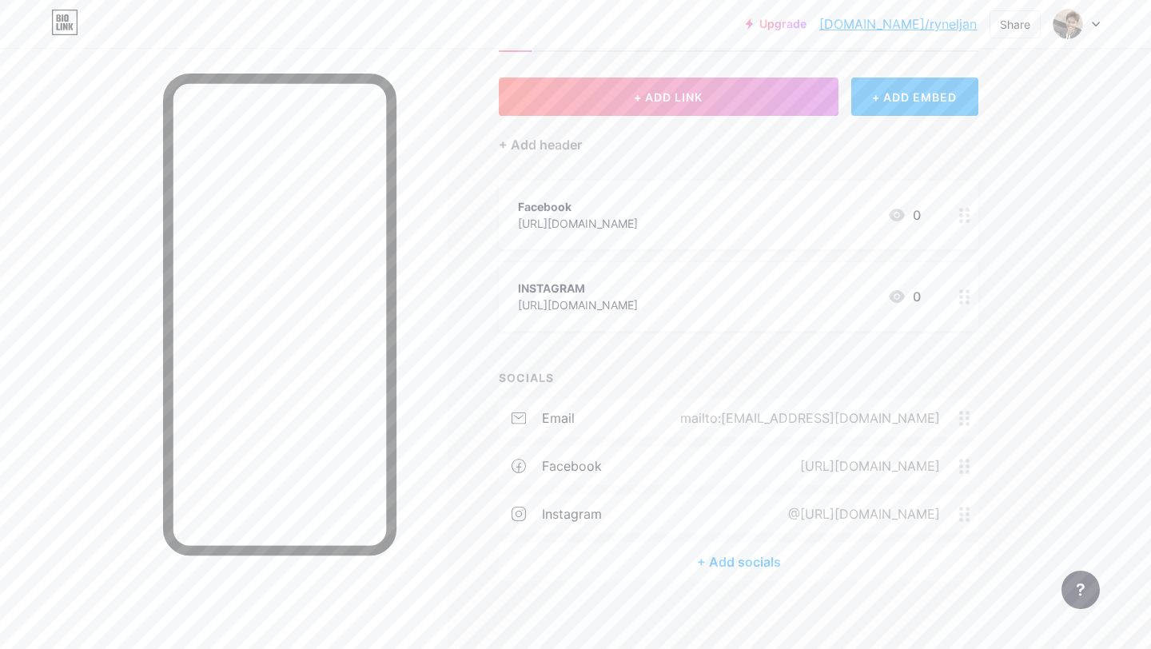
scroll to position [74, 0]
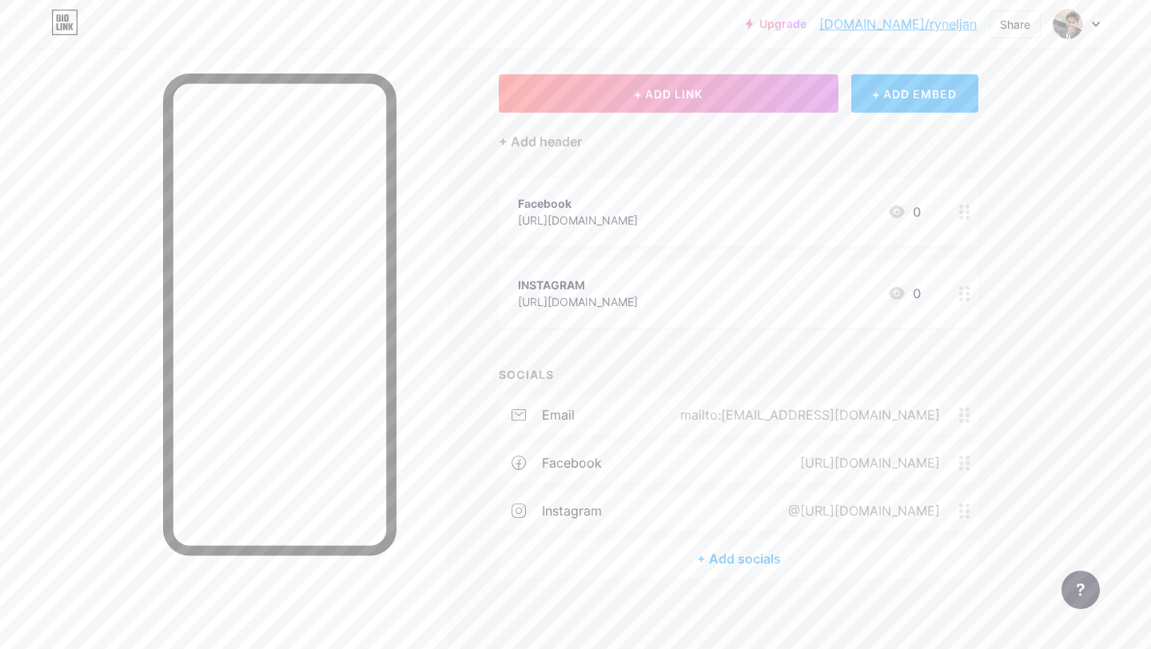
click at [906, 99] on div "+ ADD EMBED" at bounding box center [914, 93] width 127 height 38
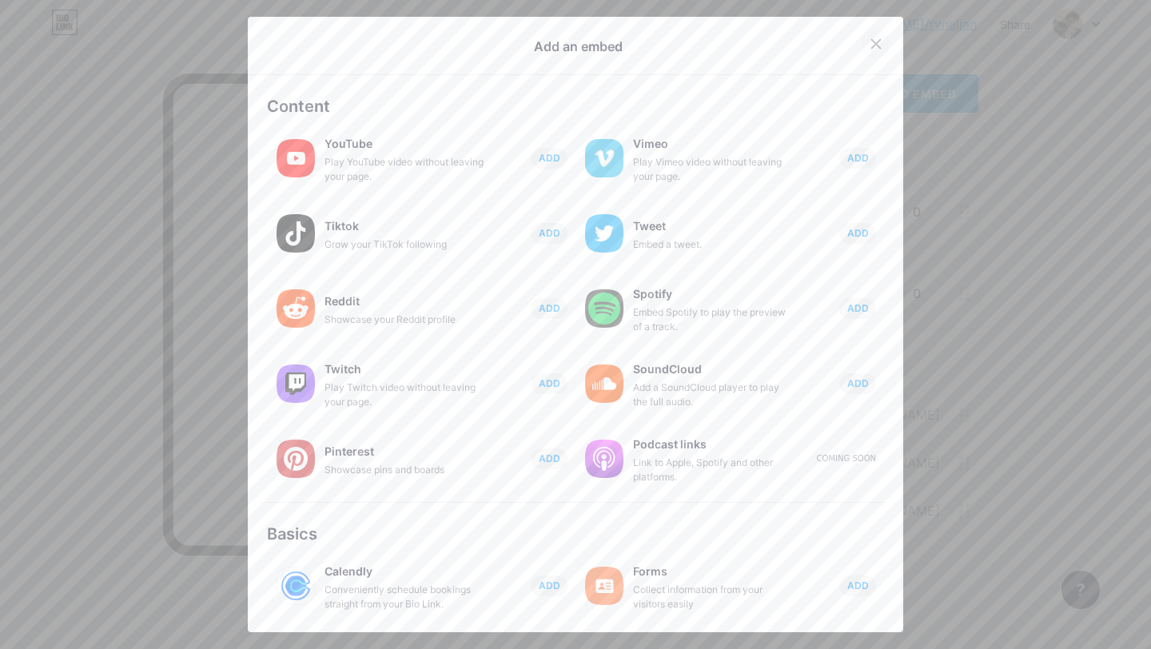
click at [875, 38] on icon at bounding box center [876, 44] width 13 height 13
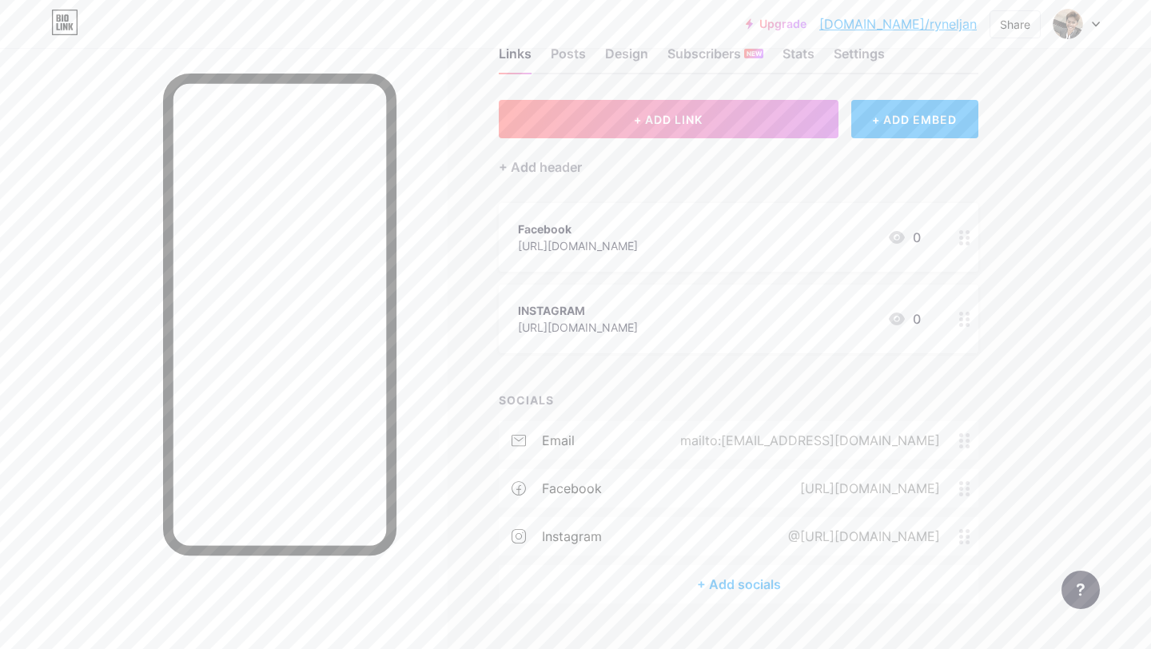
scroll to position [0, 0]
